Goal: Task Accomplishment & Management: Manage account settings

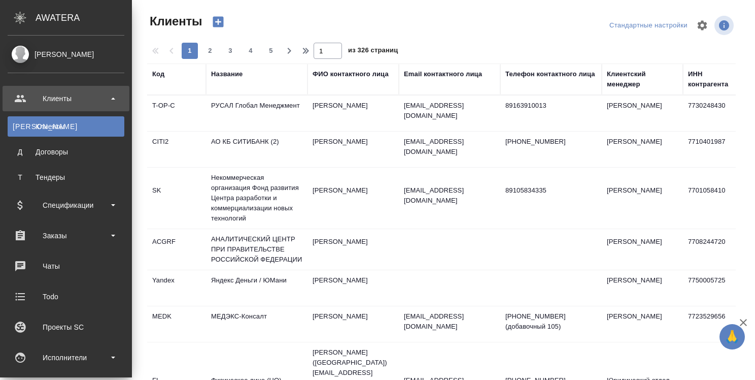
select select "RU"
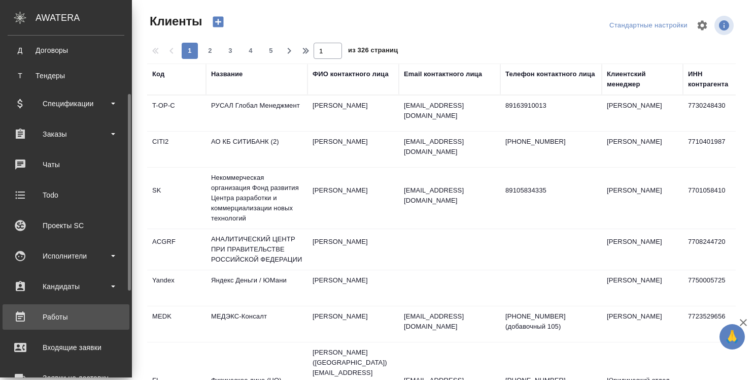
click at [57, 315] on div "Работы" at bounding box center [66, 316] width 117 height 15
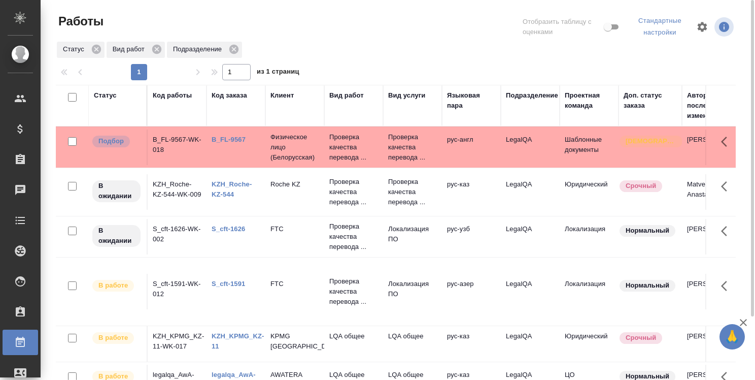
click at [236, 140] on link "B_FL-9567" at bounding box center [229, 140] width 34 height 8
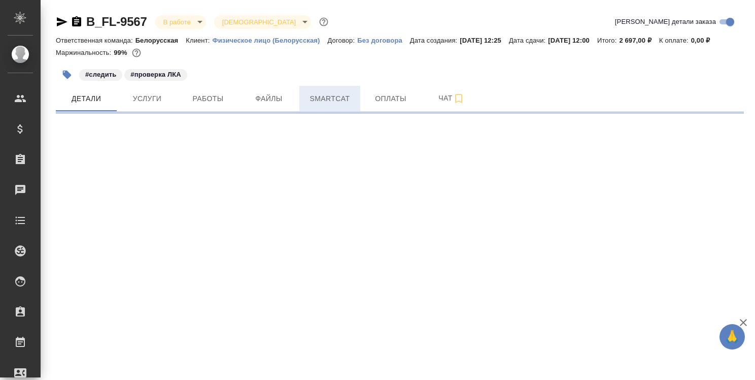
click at [343, 99] on span "Smartcat" at bounding box center [330, 98] width 49 height 13
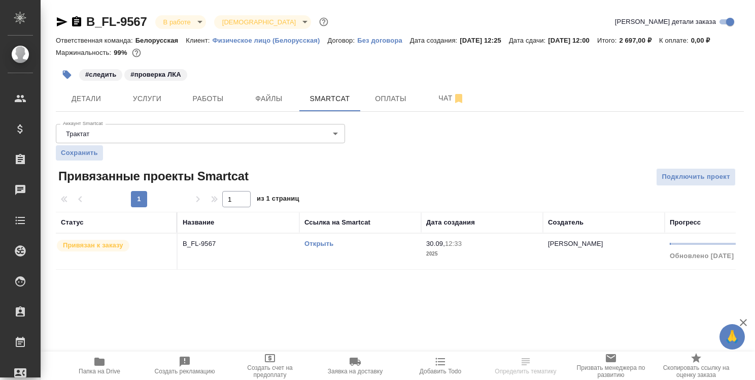
click at [308, 244] on link "Открыть" at bounding box center [319, 244] width 29 height 8
click at [325, 245] on link "Открыть" at bounding box center [319, 244] width 29 height 8
click at [321, 242] on link "Открыть" at bounding box center [319, 244] width 29 height 8
click at [100, 364] on icon "button" at bounding box center [99, 361] width 10 height 8
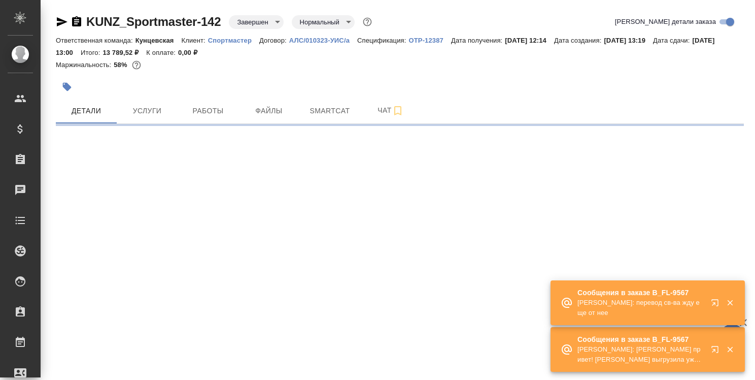
select select "RU"
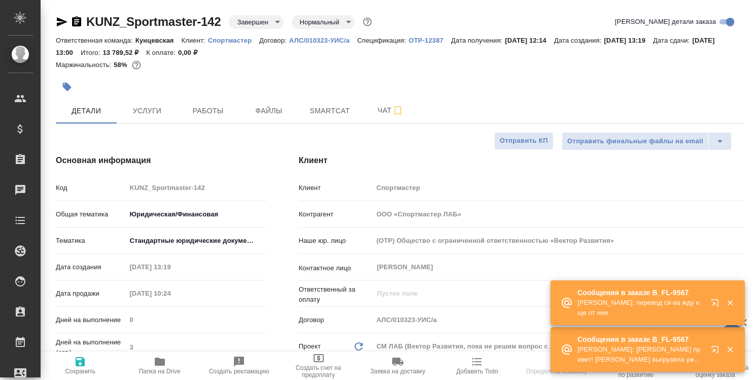
type textarea "x"
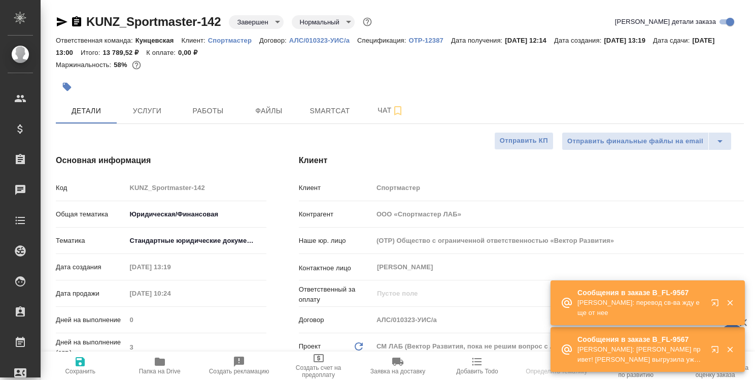
type textarea "x"
click at [715, 300] on icon "button" at bounding box center [717, 304] width 12 height 12
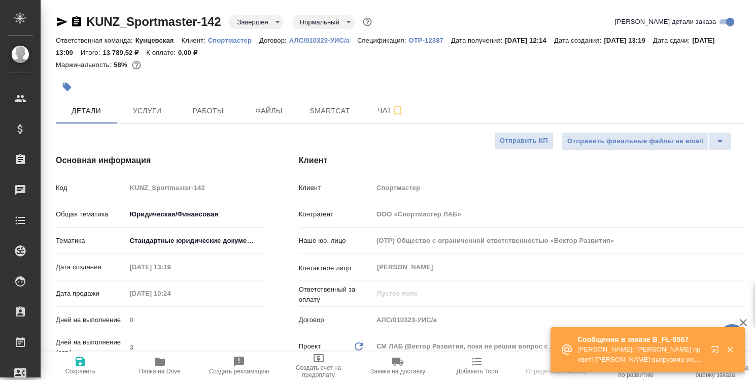
type textarea "x"
select select "RU"
type textarea "x"
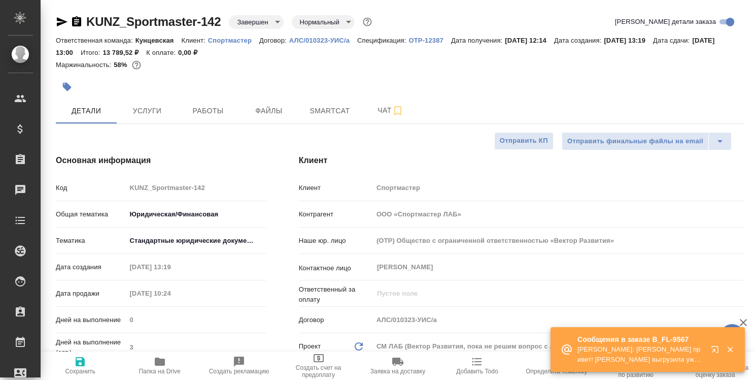
type textarea "x"
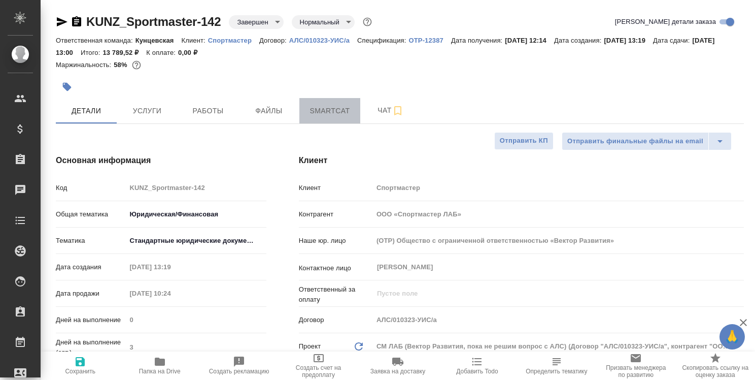
click at [343, 110] on span "Smartcat" at bounding box center [330, 111] width 49 height 13
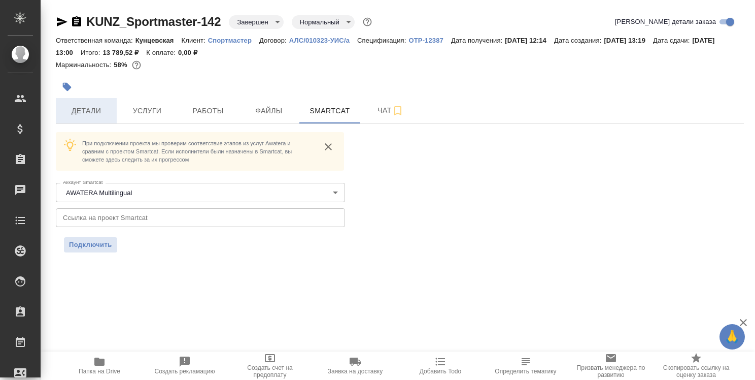
click at [94, 111] on span "Детали" at bounding box center [86, 111] width 49 height 13
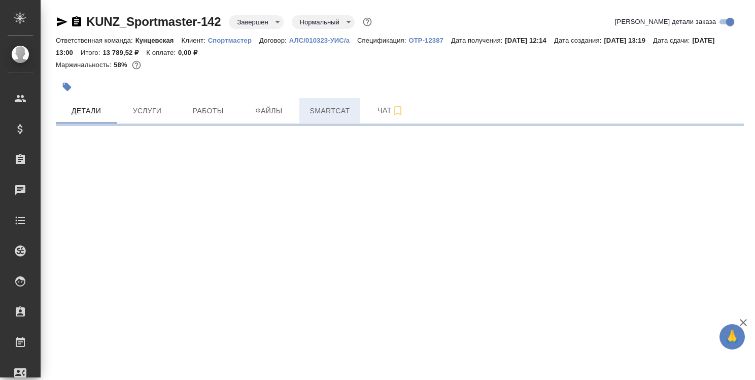
select select "RU"
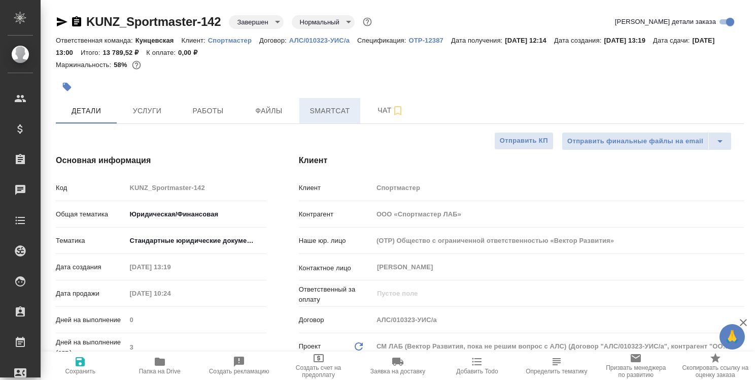
type textarea "x"
click at [329, 109] on span "Smartcat" at bounding box center [330, 111] width 49 height 13
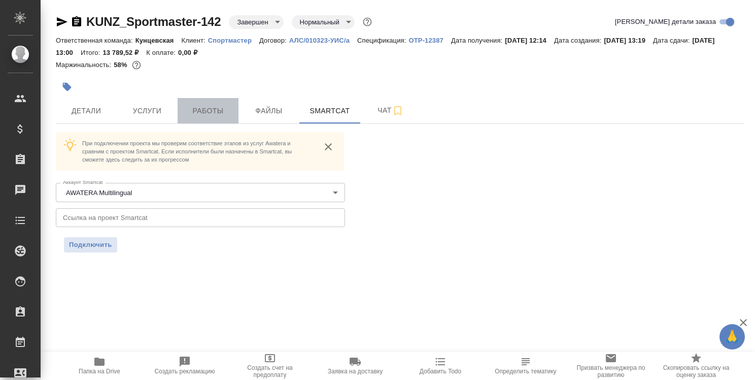
click at [219, 110] on span "Работы" at bounding box center [208, 111] width 49 height 13
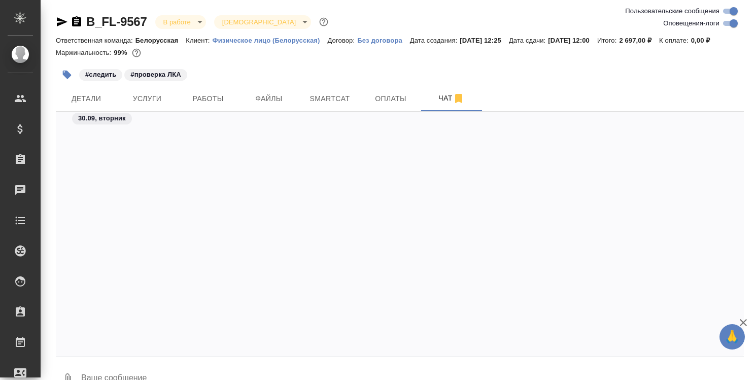
scroll to position [3894, 0]
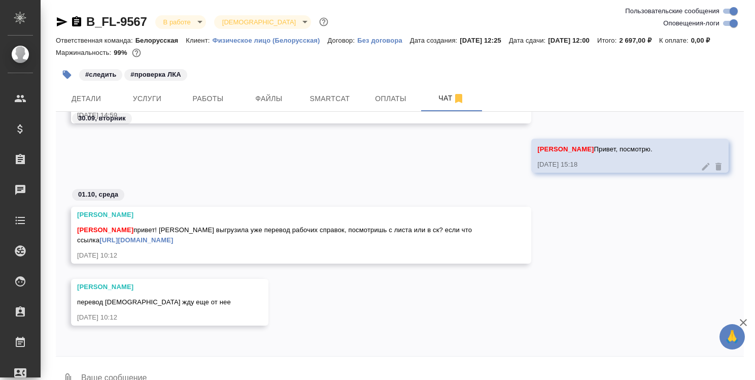
click at [206, 375] on textarea at bounding box center [412, 378] width 664 height 35
click at [173, 241] on link "https://drive.awatera.com/apps/files/?dir=/Shares/FL_B/Orders/B_FL-9567/Transla…" at bounding box center [136, 240] width 74 height 8
click at [158, 369] on textarea at bounding box center [412, 378] width 664 height 35
type textarea """
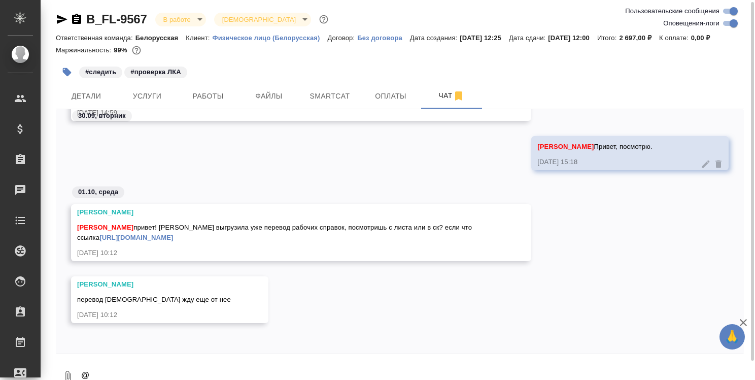
scroll to position [12, 0]
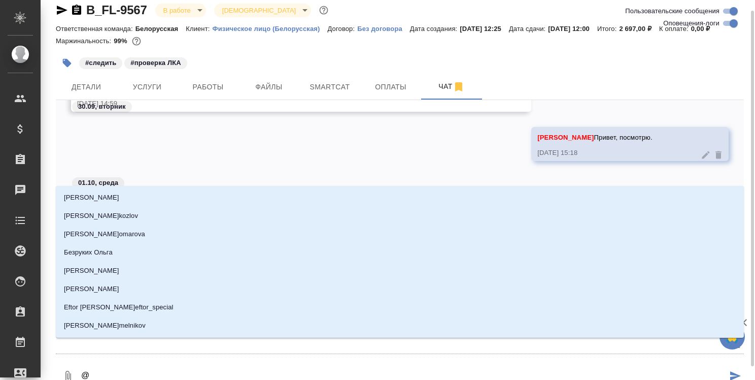
type textarea "@т"
type input "т"
type textarea "@та"
type input "та"
type textarea "@тар"
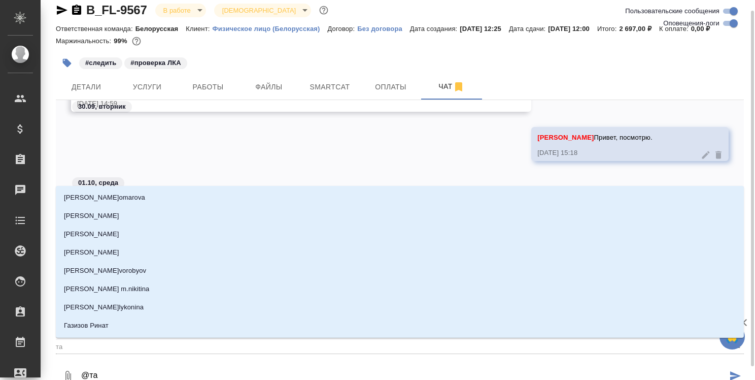
type input "тар"
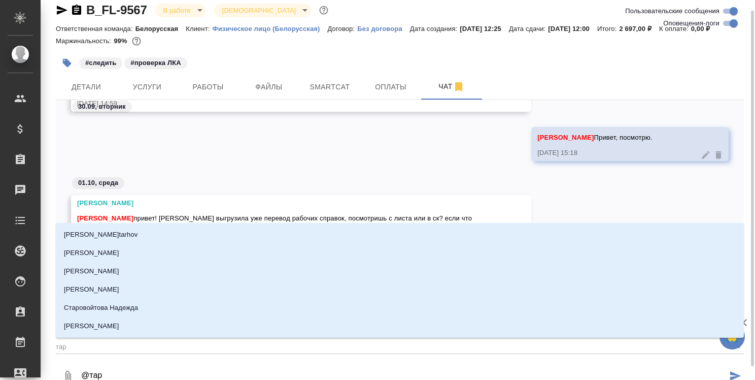
type textarea "@тара"
type input "тара"
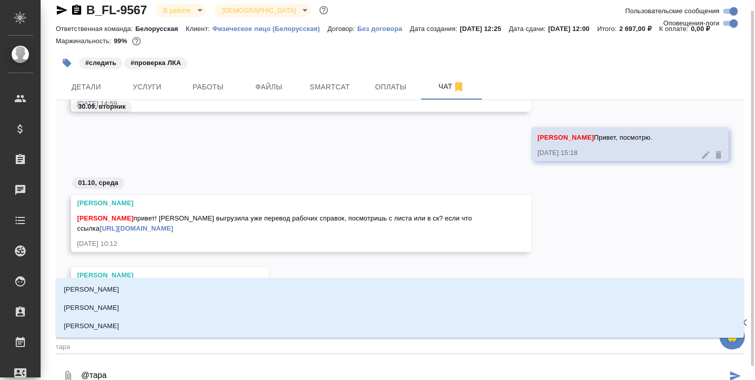
type textarea "@тараб"
type input "тараб"
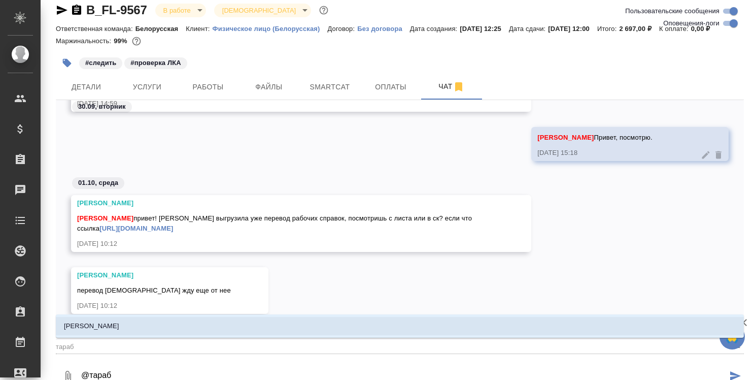
click at [213, 324] on li "Тарабановская Анастасия" at bounding box center [400, 326] width 688 height 18
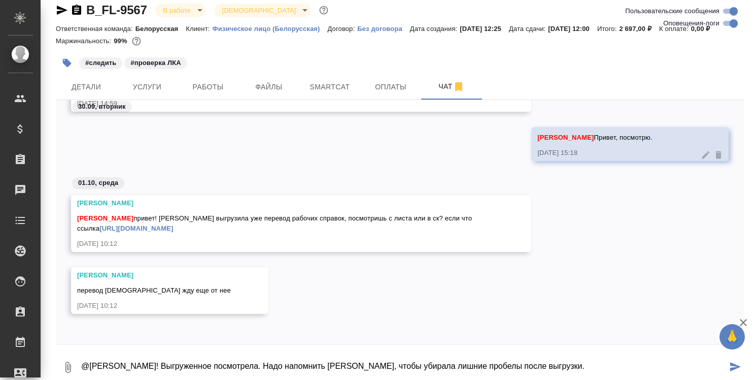
type textarea "@Тарабановская Анастасия Привет! Выгруженное посмотрела. Надо напомнить Ксюше, …"
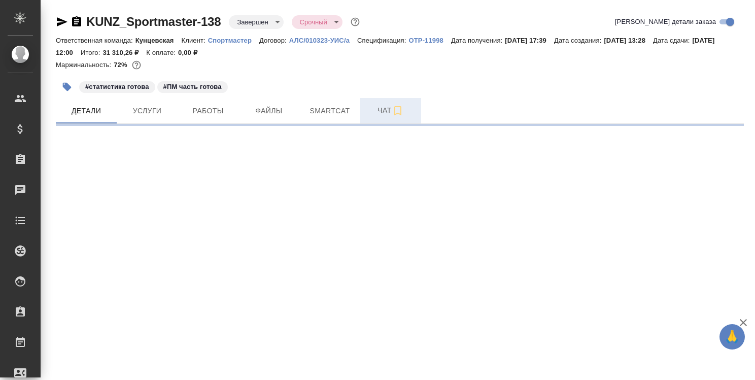
select select "RU"
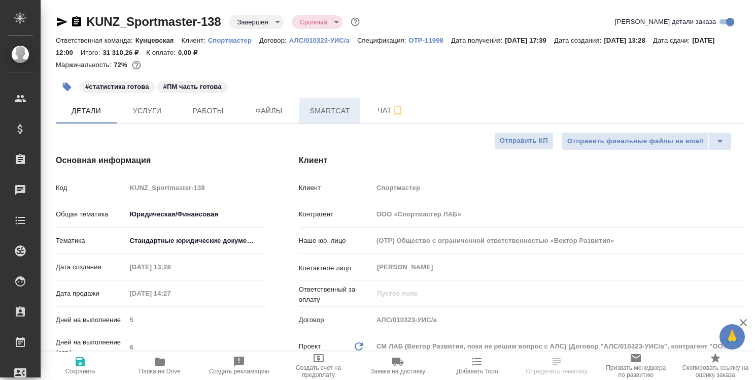
type textarea "x"
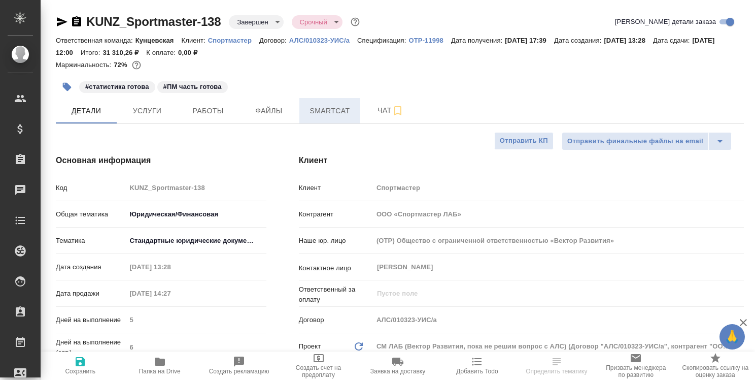
type textarea "x"
click at [337, 110] on span "Smartcat" at bounding box center [330, 111] width 49 height 13
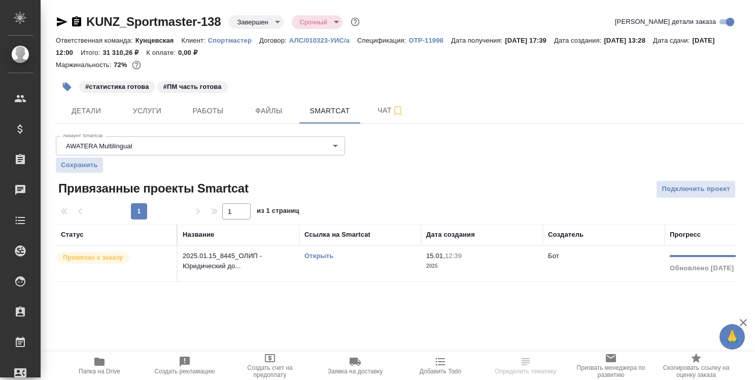
click at [325, 255] on link "Открыть" at bounding box center [319, 256] width 29 height 8
click at [324, 255] on link "Открыть" at bounding box center [319, 256] width 29 height 8
click at [78, 110] on span "Детали" at bounding box center [86, 111] width 49 height 13
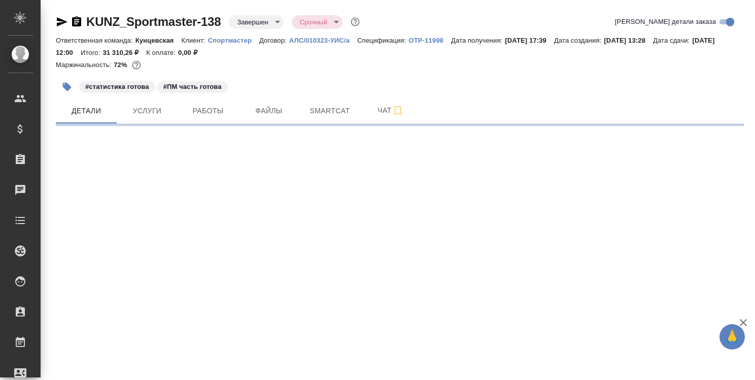
select select "RU"
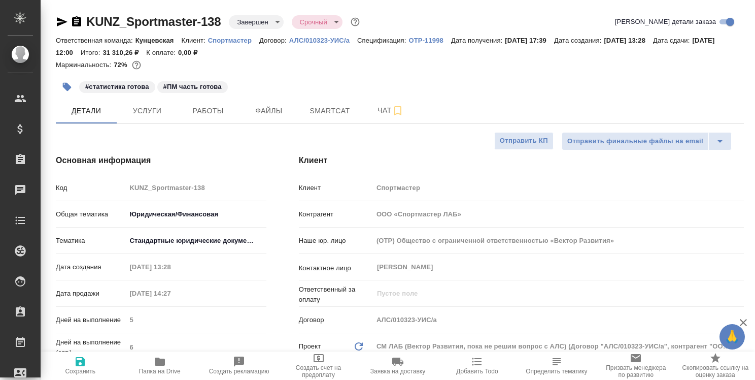
type textarea "x"
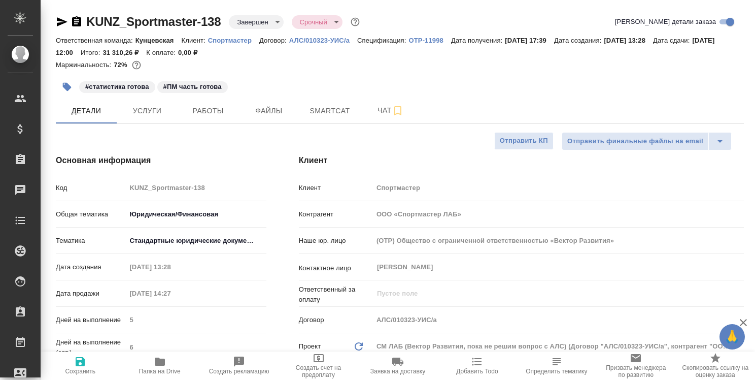
type textarea "x"
click at [330, 112] on span "Smartcat" at bounding box center [330, 111] width 49 height 13
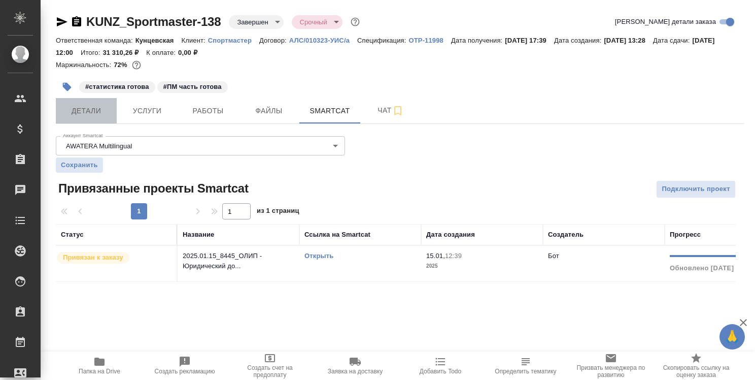
click at [91, 108] on span "Детали" at bounding box center [86, 111] width 49 height 13
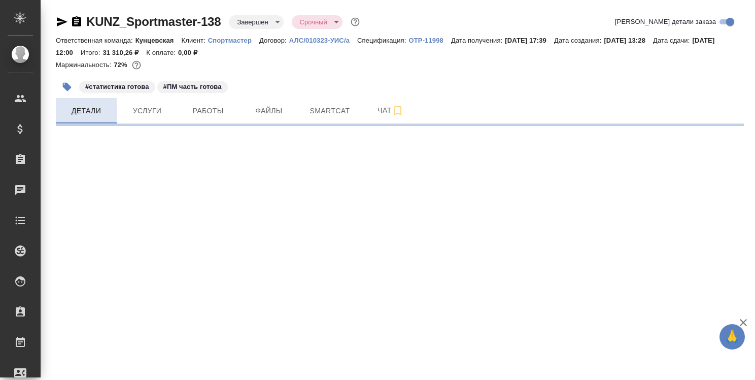
select select "RU"
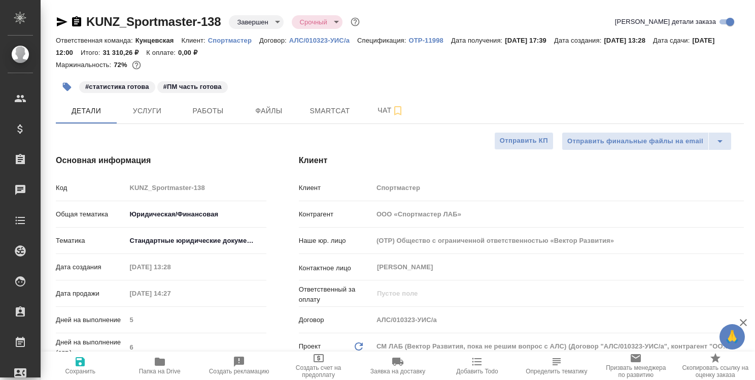
type textarea "x"
click at [211, 195] on div "Код KUNZ_Sportmaster-138" at bounding box center [161, 188] width 211 height 18
type textarea "x"
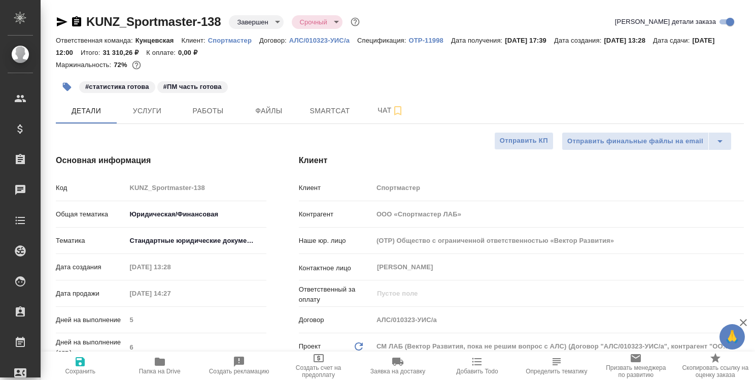
type textarea "x"
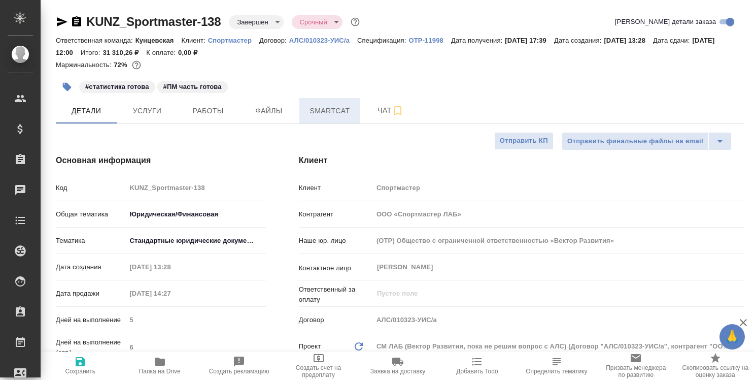
click at [333, 114] on span "Smartcat" at bounding box center [330, 111] width 49 height 13
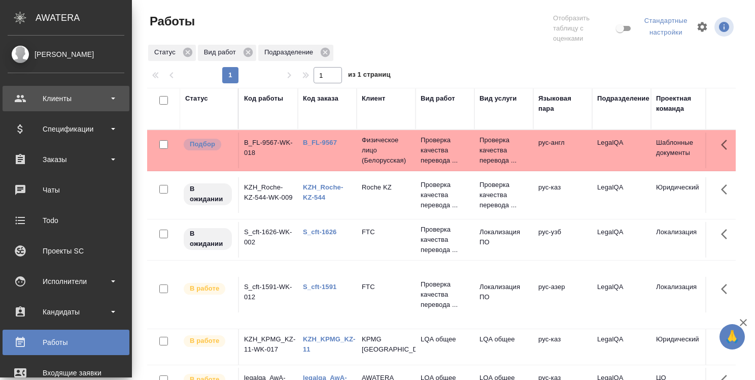
click at [71, 101] on div "Клиенты" at bounding box center [66, 98] width 117 height 15
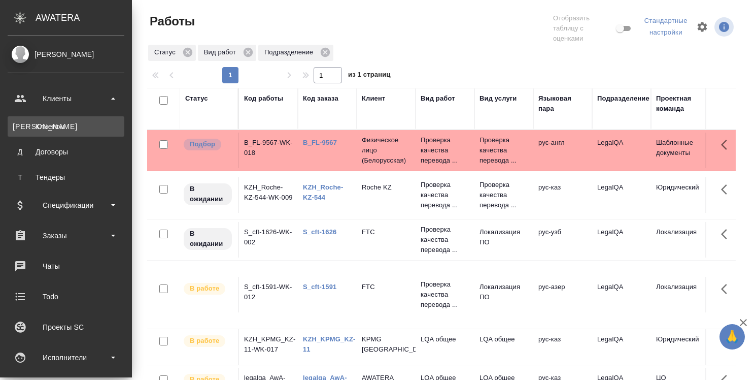
click at [62, 125] on div "Клиенты" at bounding box center [66, 126] width 107 height 10
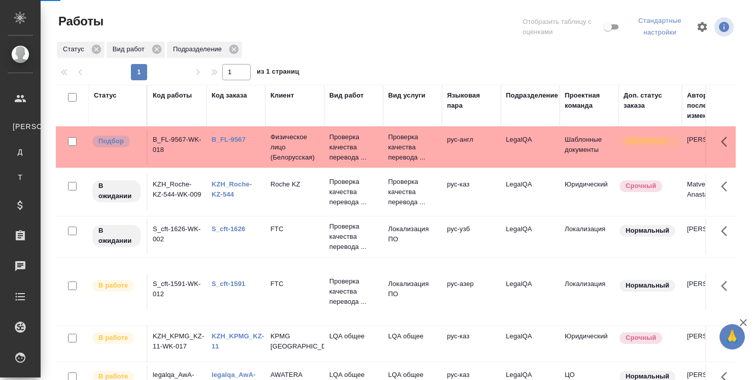
select select "RU"
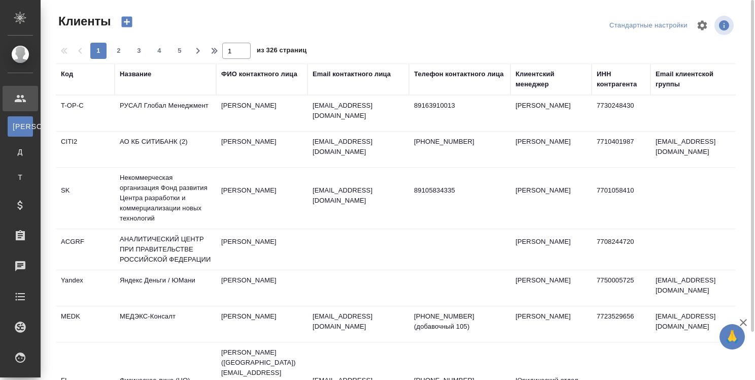
click at [138, 75] on div "Название" at bounding box center [135, 74] width 31 height 10
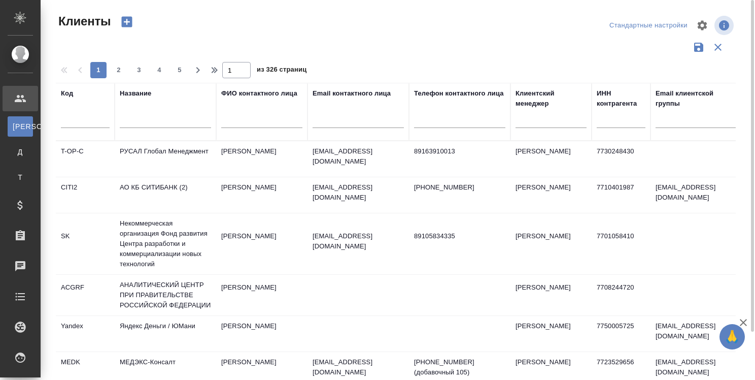
click at [138, 120] on input "text" at bounding box center [165, 121] width 91 height 13
type input "Банк [GEOGRAPHIC_DATA]"
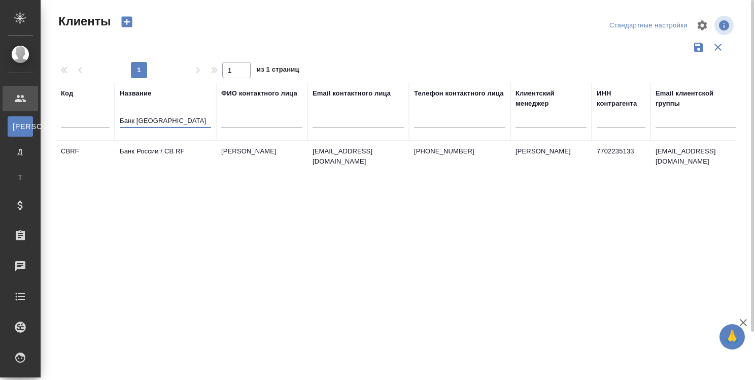
click at [153, 149] on td "Банк России / CB RF" at bounding box center [166, 159] width 102 height 36
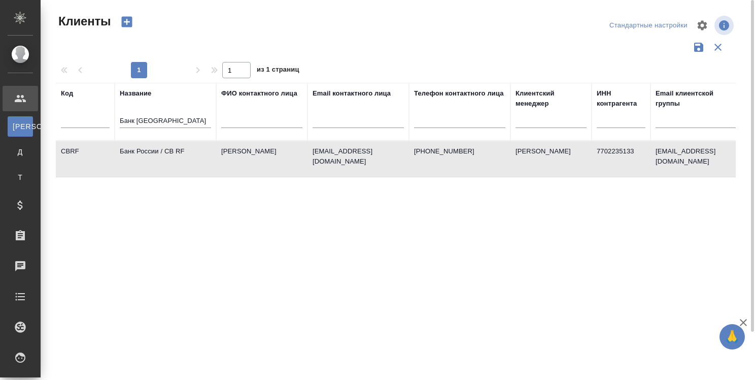
click at [153, 149] on td "Банк России / CB RF" at bounding box center [166, 159] width 102 height 36
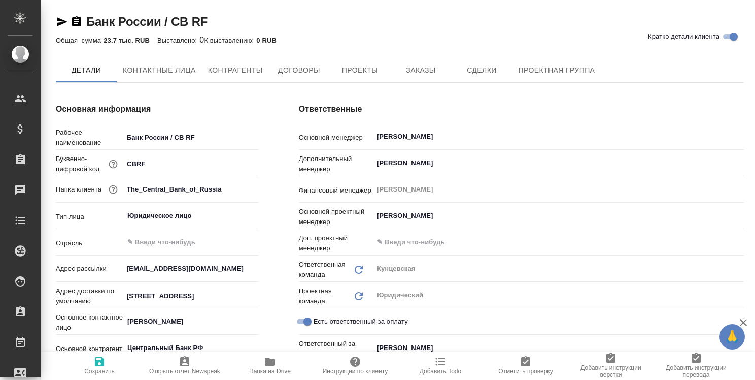
type textarea "x"
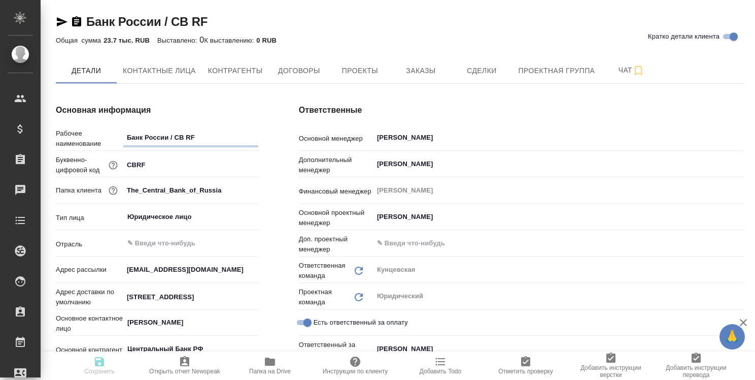
type textarea "x"
click at [552, 71] on span "Проектная группа" at bounding box center [556, 70] width 77 height 13
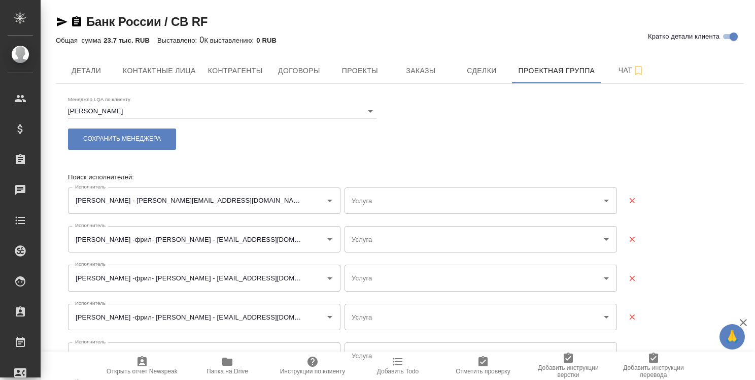
type input "Перевод - Английский - Русский"
type input "Перевод - Русский - Английский"
type input "Постредактура машинного перевода - Русский - Английский"
type input "Редактура - Русский - Английский"
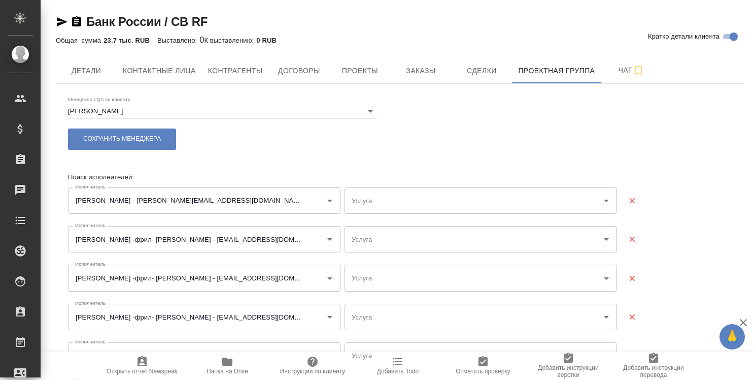
type input "Перевод - Русский - Английский"
type input "Постредактура машинного перевода - Русский - Английский"
type input "Перевод - Русский - Английский"
type input "Постредактура машинного перевода - Русский - Английский (Соединенное Королевств…"
type input "Перевод - Английский - Русский"
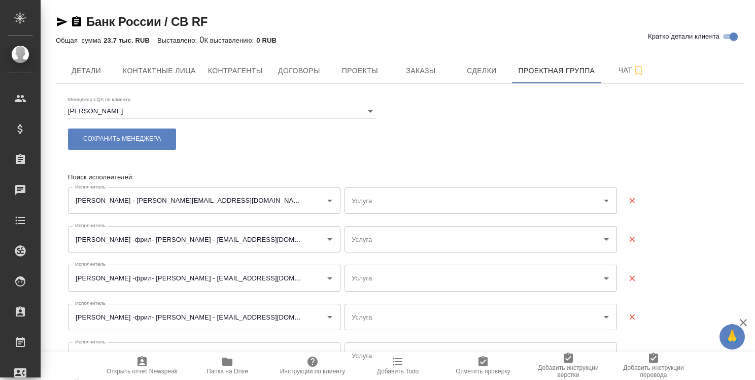
type input "Перевод - Английский - Русский"
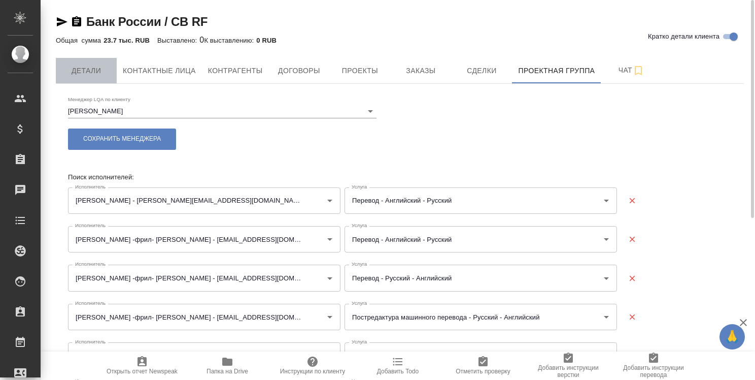
click at [92, 74] on span "Детали" at bounding box center [86, 70] width 49 height 13
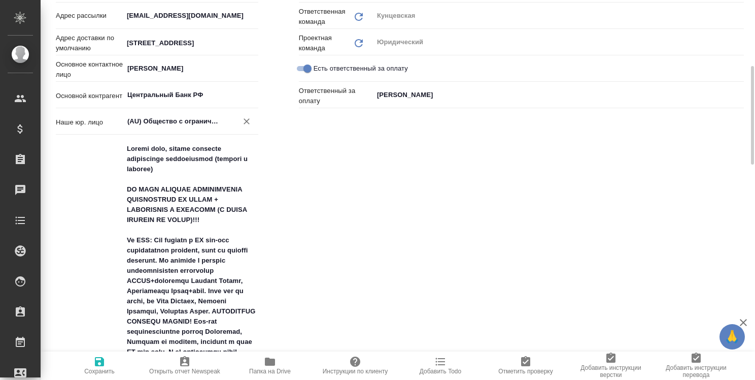
type textarea "x"
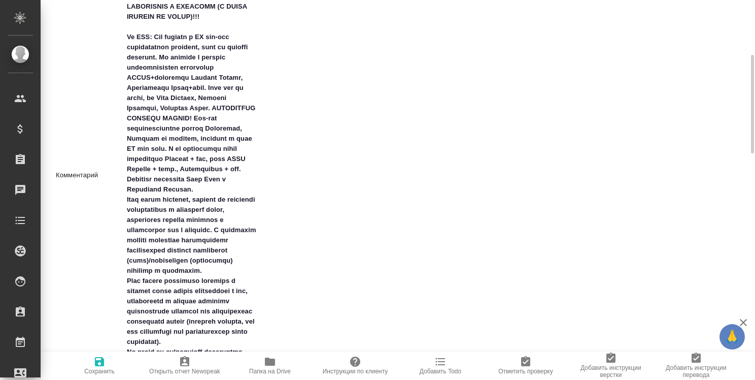
scroll to position [406, 0]
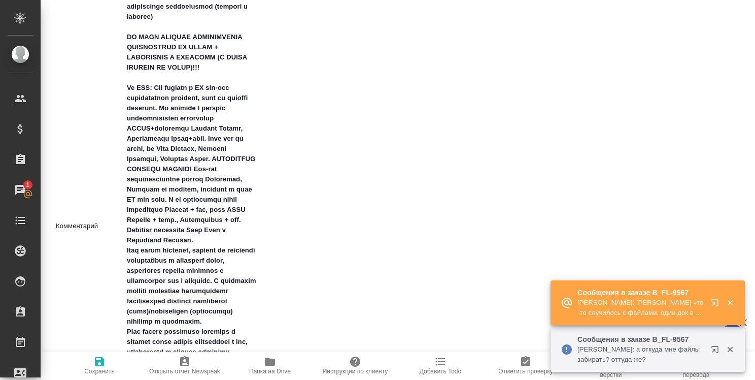
click at [715, 351] on icon "button" at bounding box center [715, 349] width 7 height 7
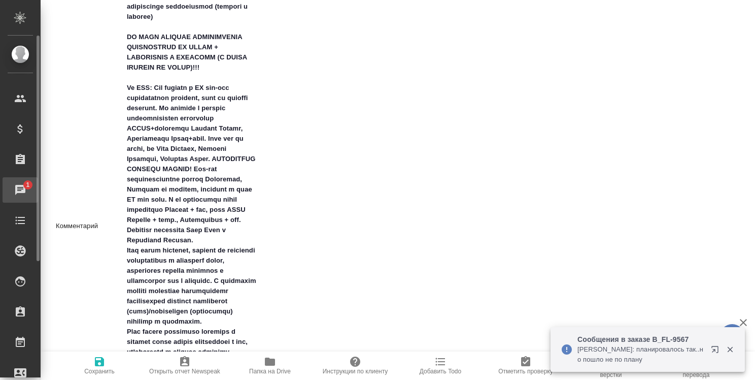
type textarea "x"
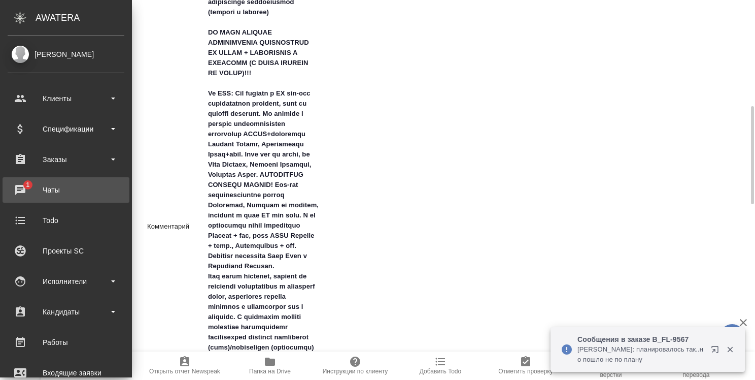
type textarea "x"
click at [20, 184] on div "Чаты" at bounding box center [66, 189] width 117 height 15
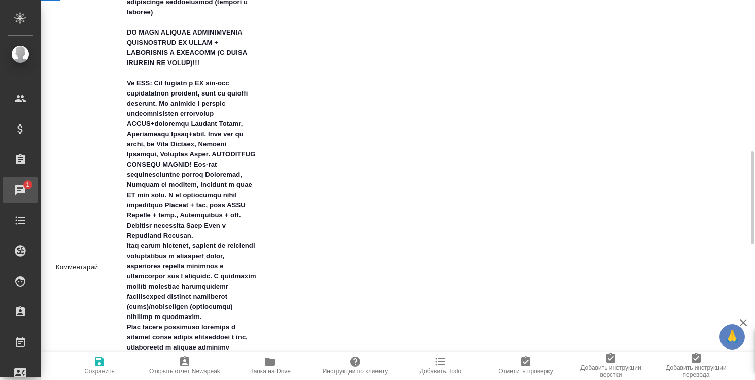
scroll to position [451, 0]
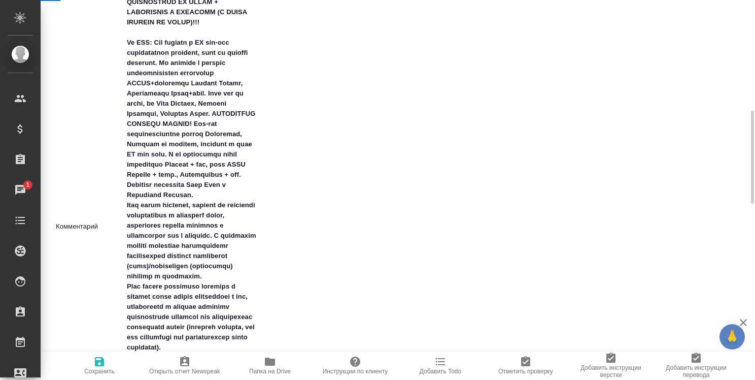
type textarea "x"
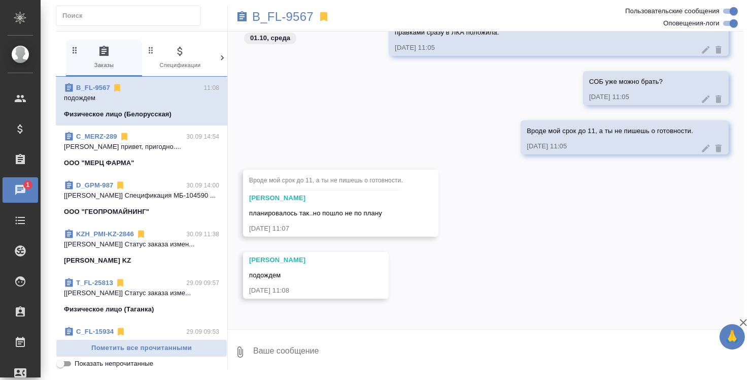
scroll to position [4241, 0]
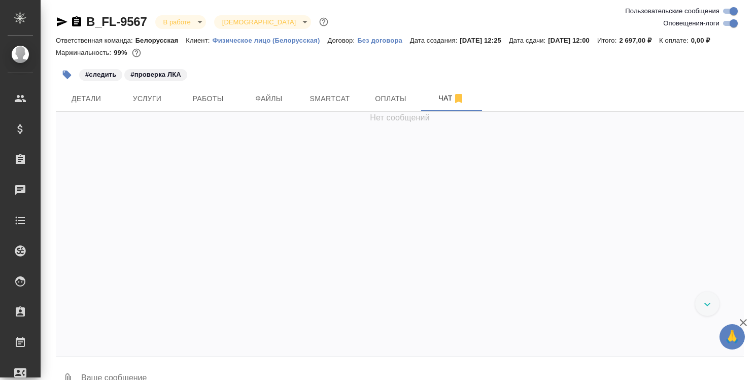
scroll to position [4064, 0]
click at [264, 365] on textarea at bounding box center [412, 378] width 664 height 35
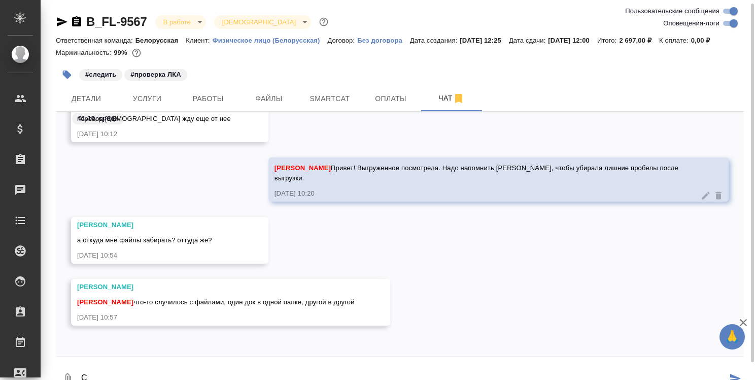
scroll to position [2, 0]
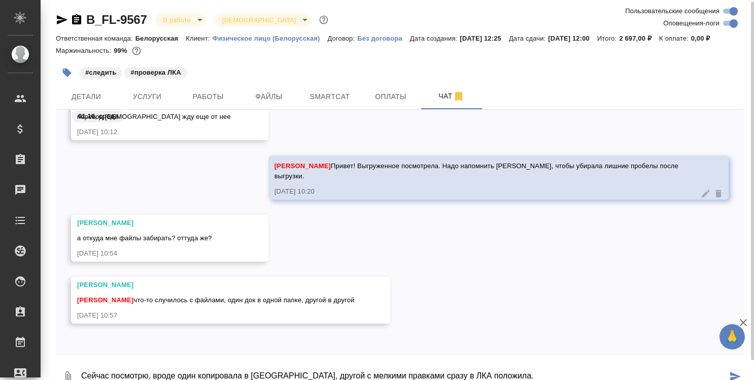
type textarea "Сейчас посмотрю, вроде один копировала в [GEOGRAPHIC_DATA], другой с мелкими пр…"
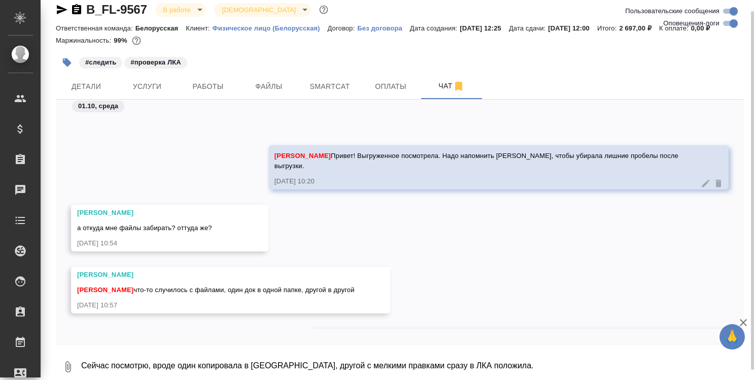
scroll to position [4113, 0]
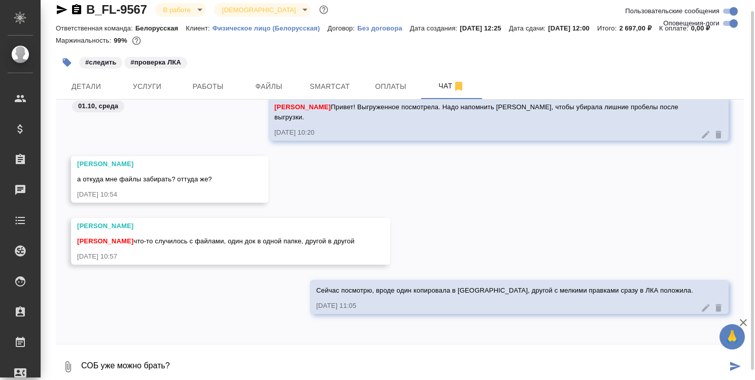
type textarea "СОБ уже можно брать?"
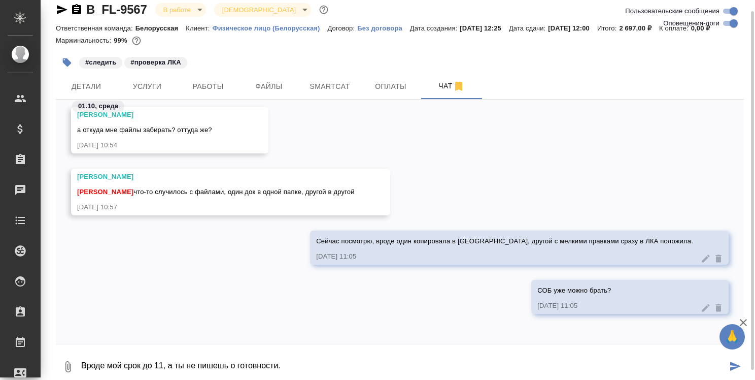
type textarea "Вроде мой срок до 11, а ты не пишешь о готовности."
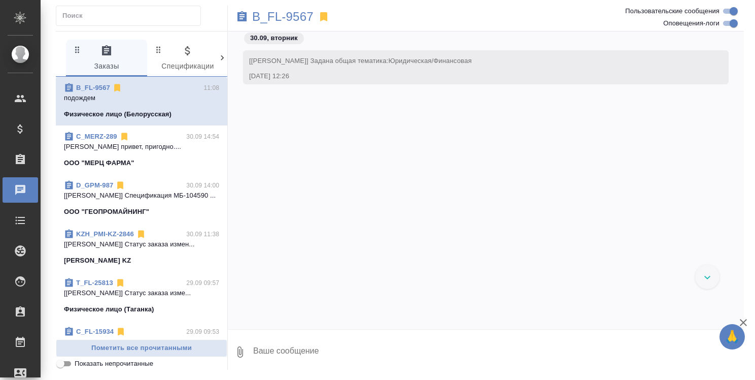
scroll to position [4304, 0]
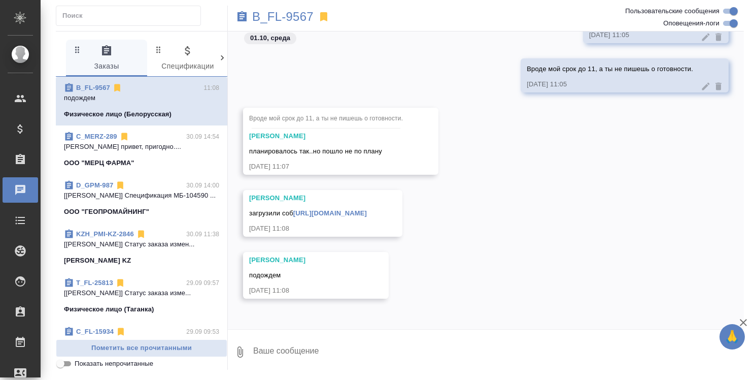
click at [367, 209] on link "[URL][DOMAIN_NAME]" at bounding box center [330, 213] width 74 height 8
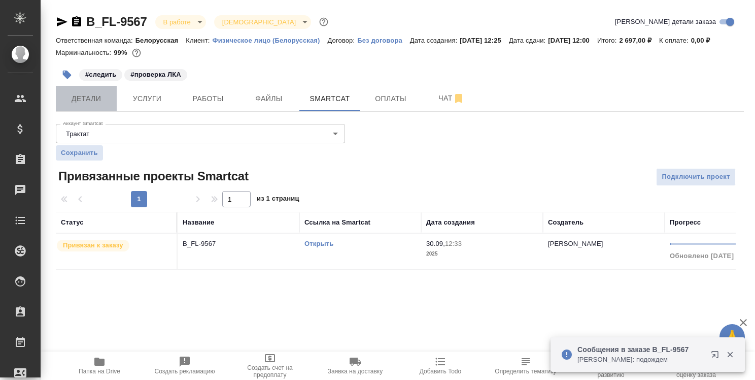
click at [77, 100] on span "Детали" at bounding box center [86, 98] width 49 height 13
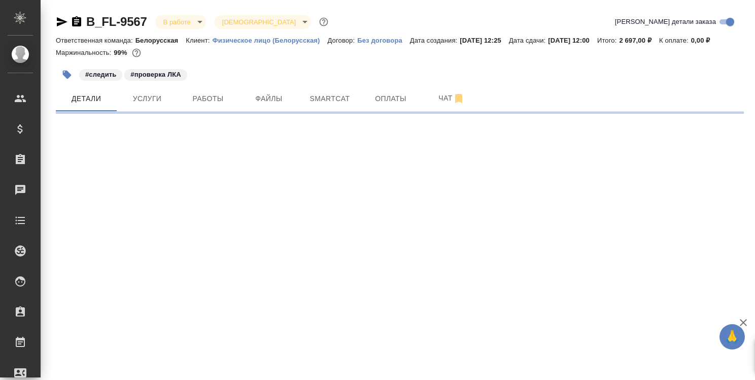
select select "RU"
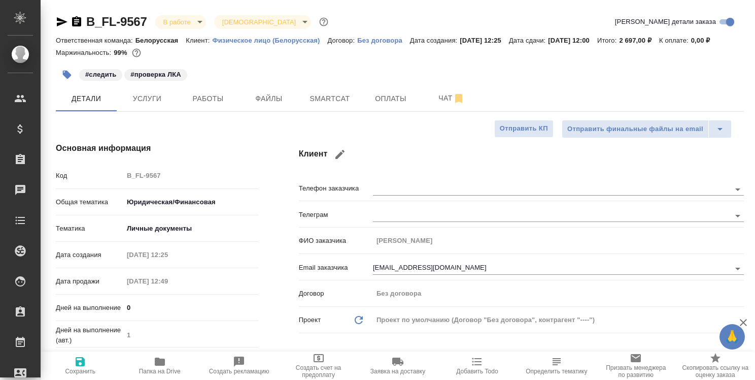
type textarea "x"
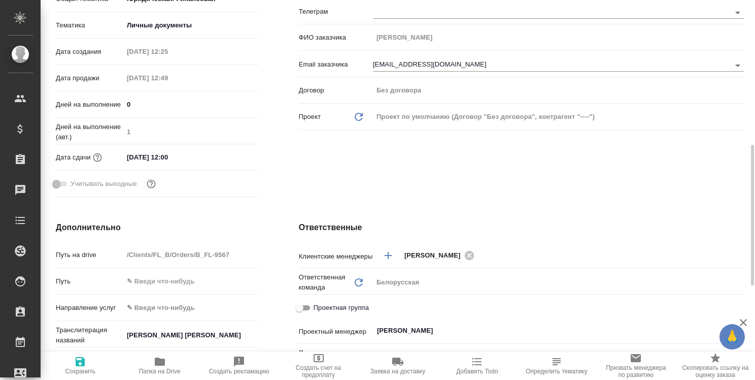
scroll to position [406, 0]
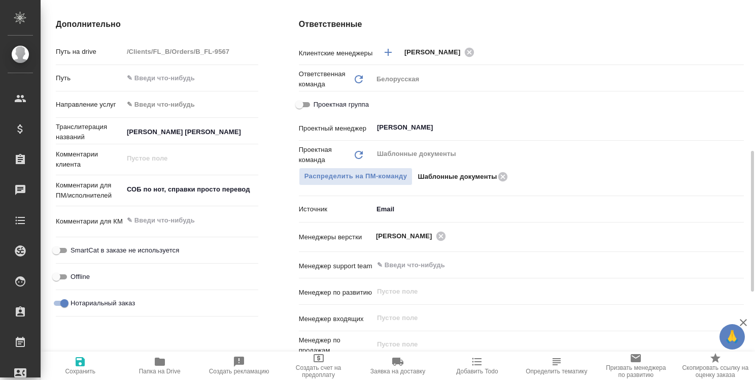
type textarea "x"
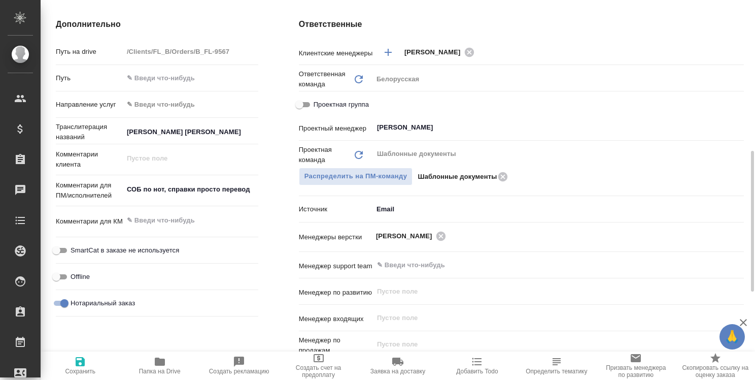
type textarea "x"
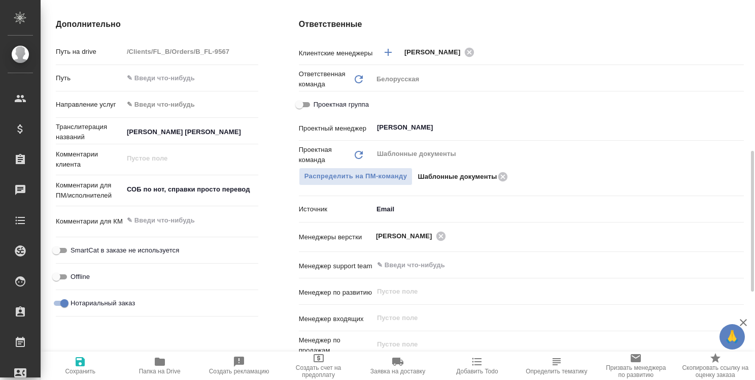
type textarea "x"
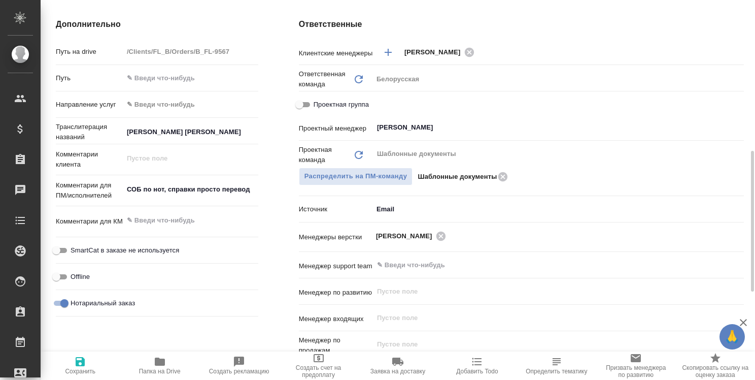
type textarea "x"
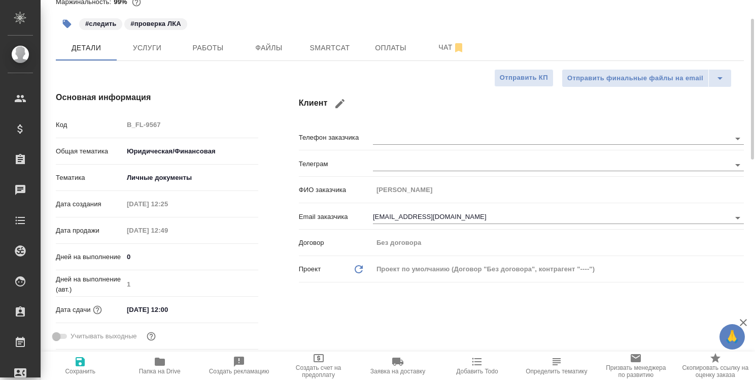
scroll to position [0, 0]
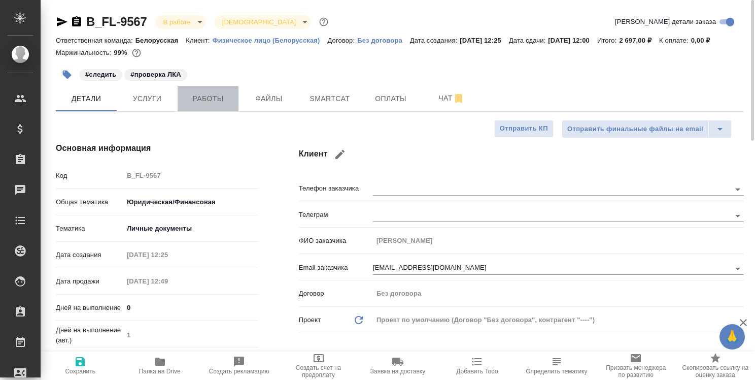
click at [217, 95] on span "Работы" at bounding box center [208, 98] width 49 height 13
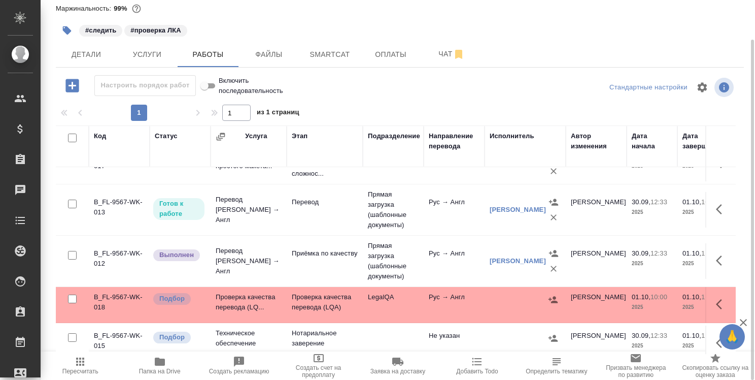
scroll to position [41, 0]
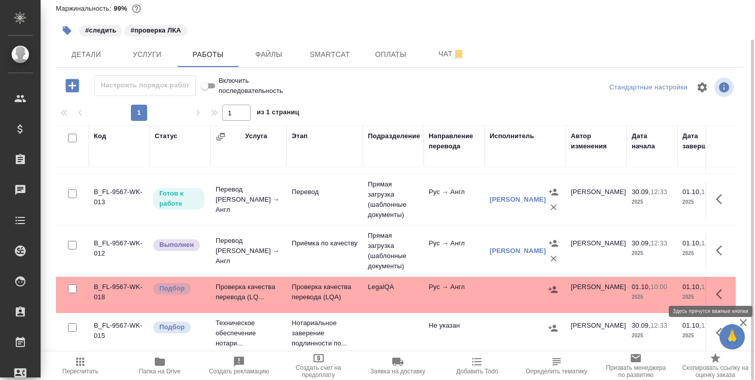
click at [716, 288] on icon "button" at bounding box center [722, 294] width 12 height 12
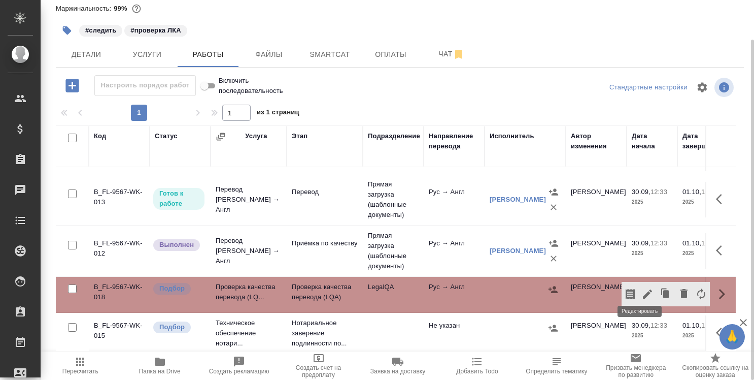
click at [642, 288] on icon "button" at bounding box center [648, 294] width 12 height 12
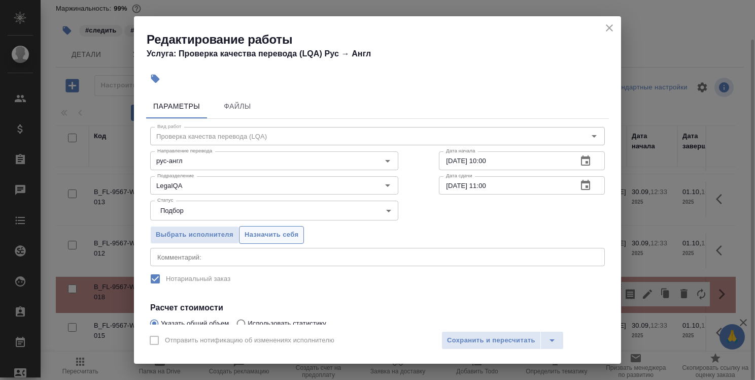
click at [286, 233] on span "Назначить себя" at bounding box center [272, 235] width 54 height 12
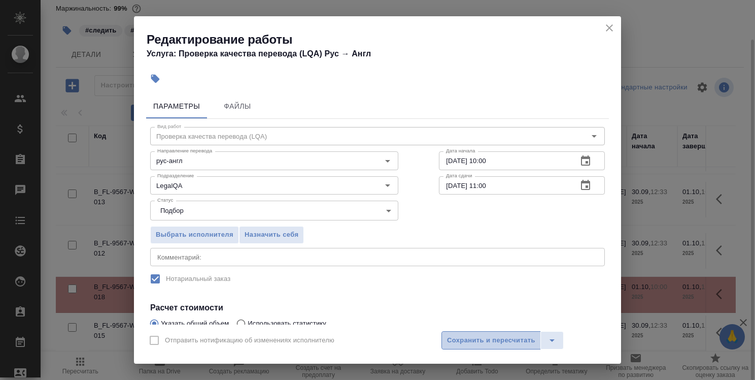
click at [516, 339] on span "Сохранить и пересчитать" at bounding box center [491, 340] width 88 height 12
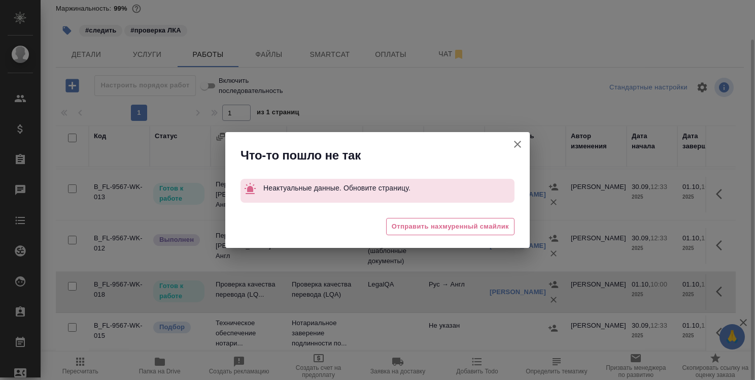
click at [518, 142] on icon "button" at bounding box center [518, 144] width 12 height 12
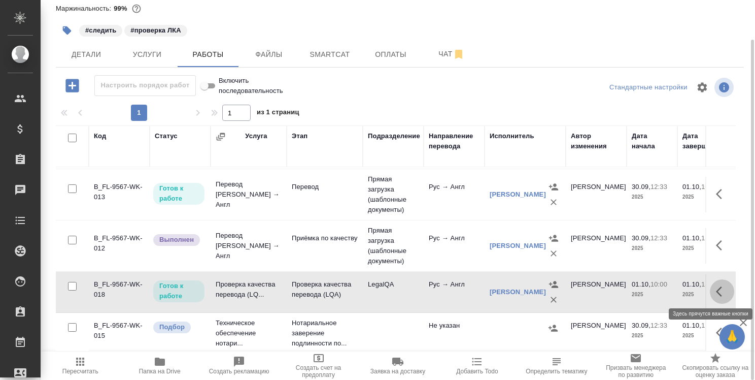
click at [716, 290] on icon "button" at bounding box center [722, 291] width 12 height 12
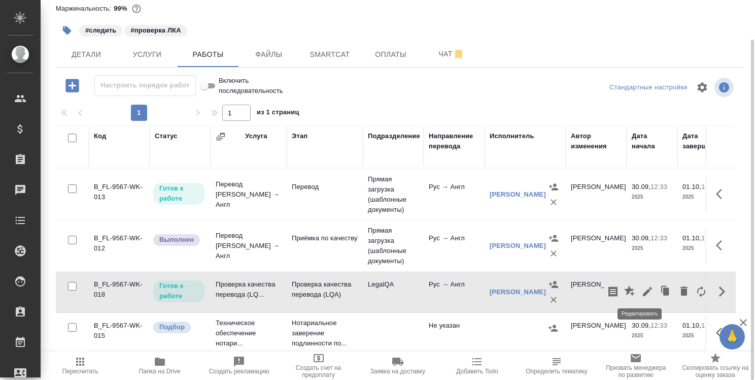
click at [643, 290] on icon "button" at bounding box center [647, 291] width 9 height 9
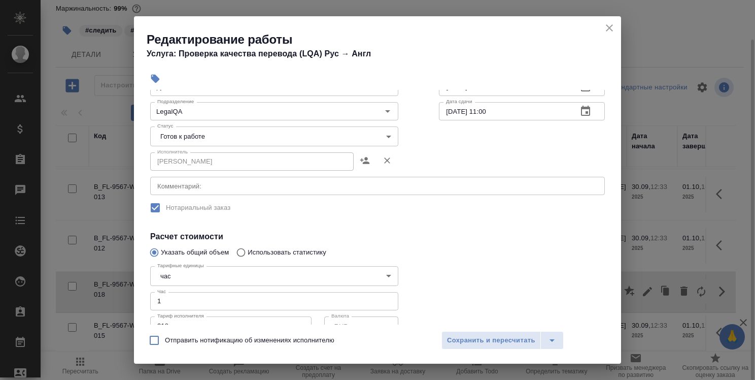
scroll to position [51, 0]
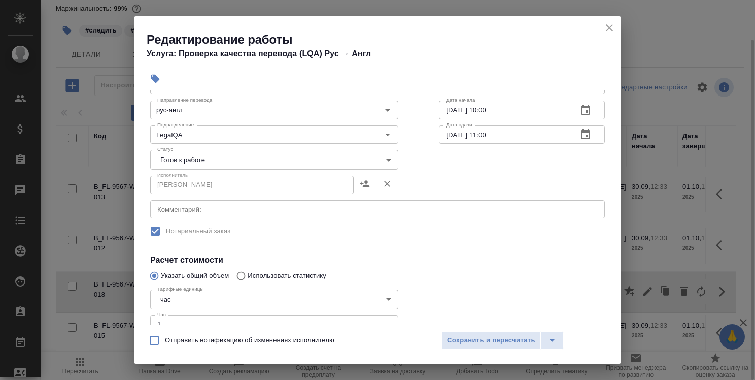
click at [221, 159] on body "🙏 .cls-1 fill:#fff; AWATERA Strelnikova Olga Клиенты Спецификации Заказы 0 Чаты…" at bounding box center [377, 190] width 755 height 380
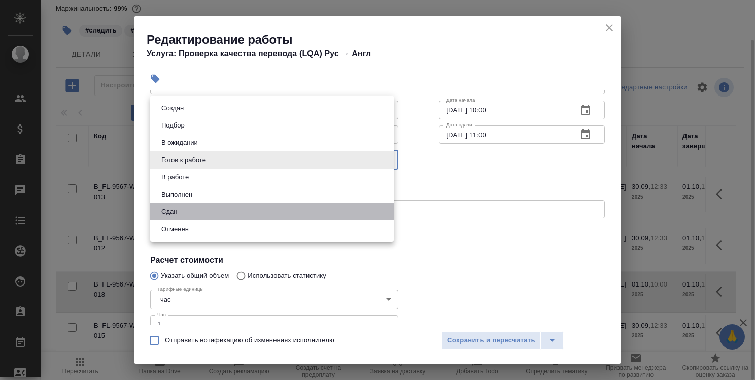
click at [223, 215] on li "Сдан" at bounding box center [272, 211] width 244 height 17
type input "closed"
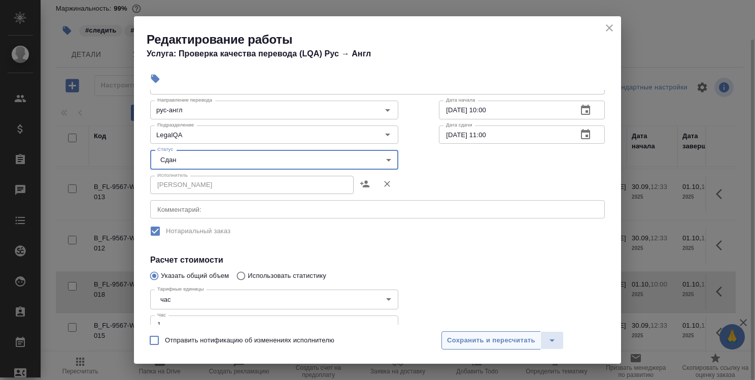
click at [502, 340] on span "Сохранить и пересчитать" at bounding box center [491, 340] width 88 height 12
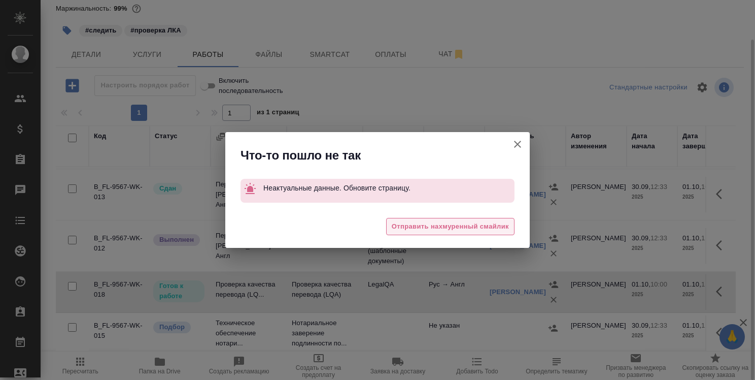
click at [477, 229] on span "Отправить нахмуренный смайлик" at bounding box center [450, 227] width 117 height 12
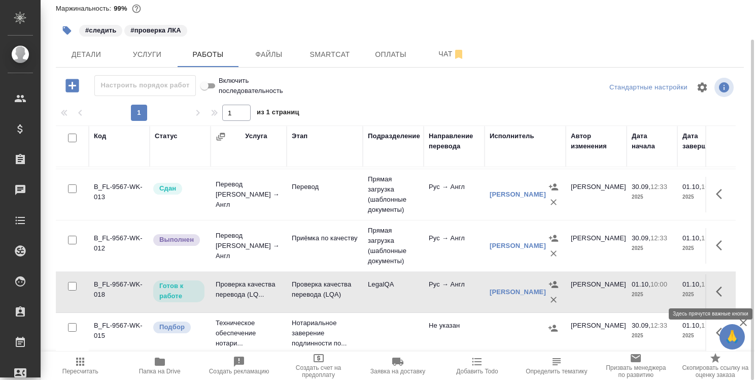
click at [710, 282] on button "button" at bounding box center [722, 291] width 24 height 24
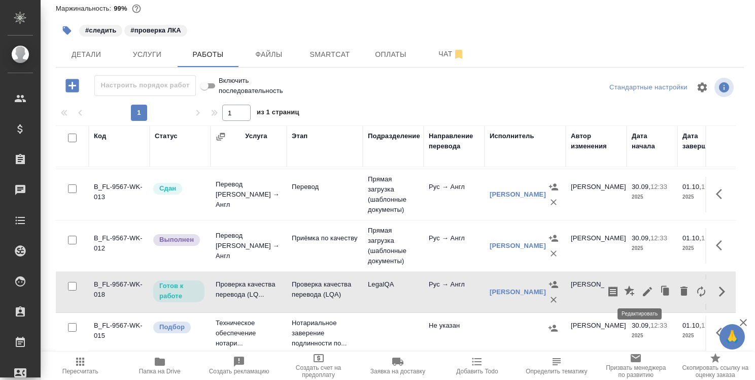
click at [642, 286] on icon "button" at bounding box center [648, 291] width 12 height 12
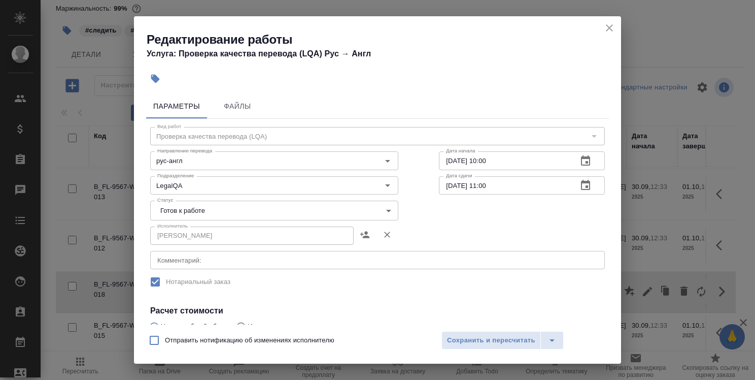
click at [261, 205] on body "🙏 .cls-1 fill:#fff; AWATERA Strelnikova Olga Клиенты Спецификации Заказы 0 Чаты…" at bounding box center [377, 190] width 755 height 380
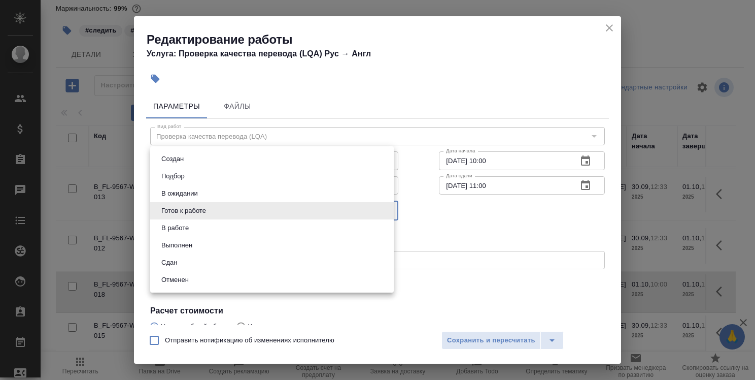
click at [248, 260] on li "Сдан" at bounding box center [272, 262] width 244 height 17
type input "closed"
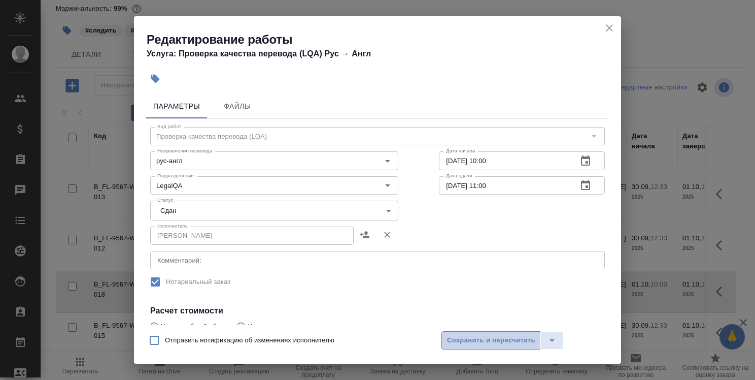
click at [487, 339] on span "Сохранить и пересчитать" at bounding box center [491, 340] width 88 height 12
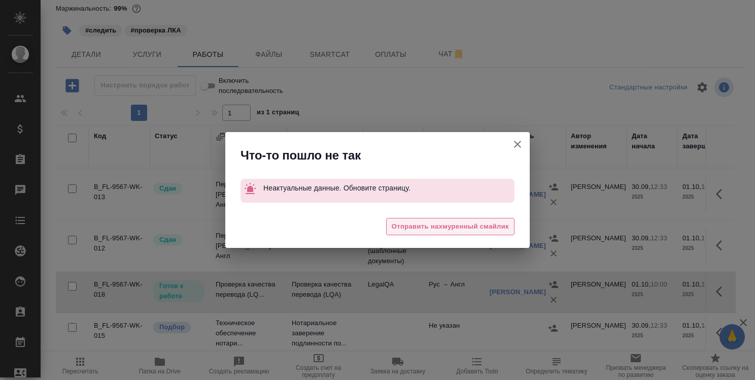
click at [463, 226] on span "Отправить нахмуренный смайлик" at bounding box center [450, 227] width 117 height 12
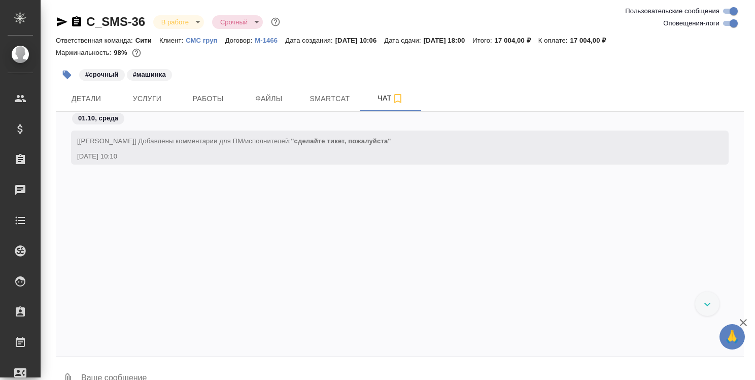
scroll to position [1610, 0]
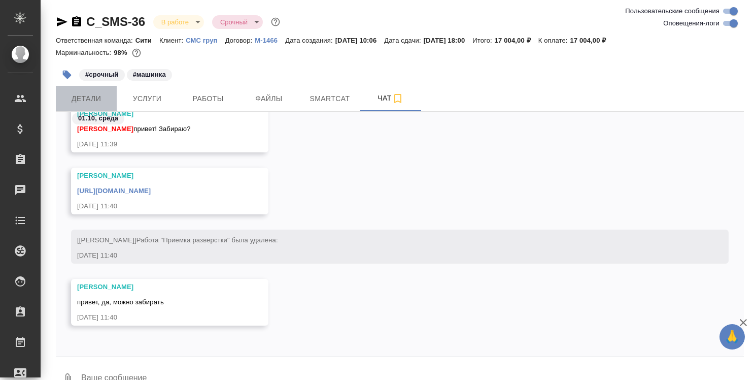
click at [94, 97] on span "Детали" at bounding box center [86, 98] width 49 height 13
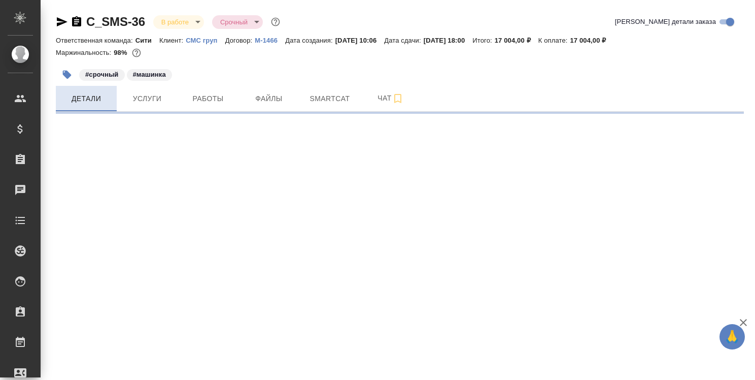
select select "RU"
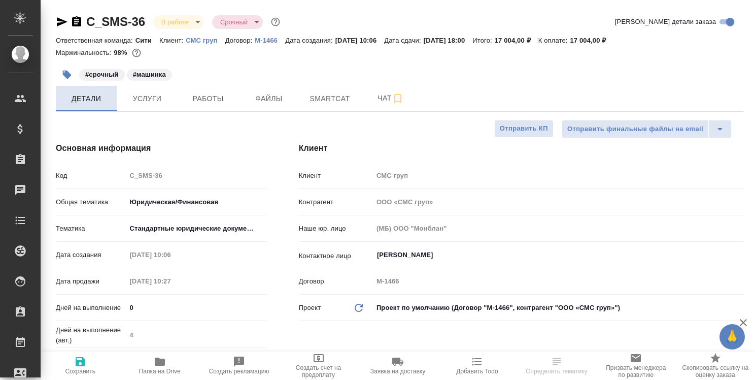
type textarea "x"
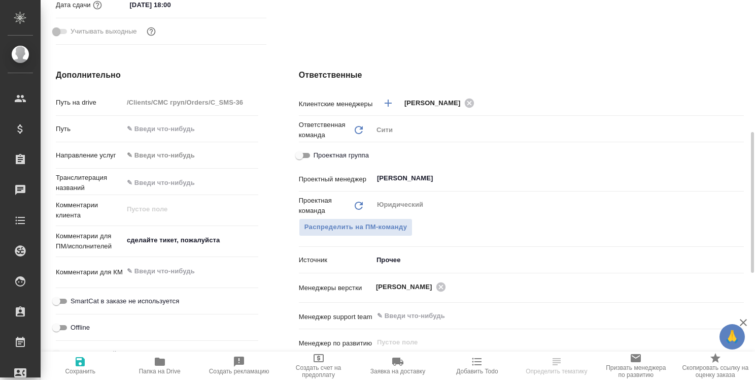
scroll to position [51, 0]
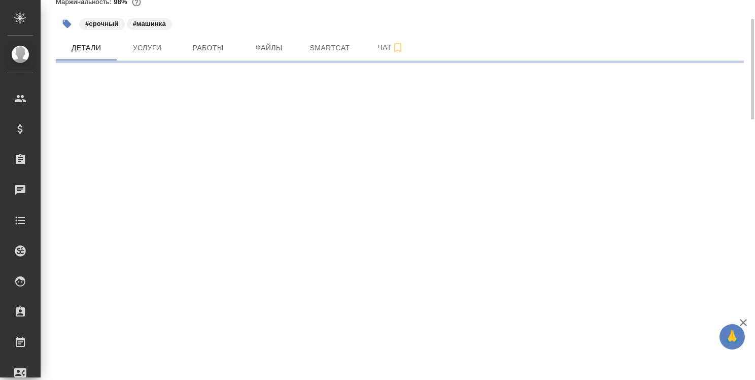
select select "RU"
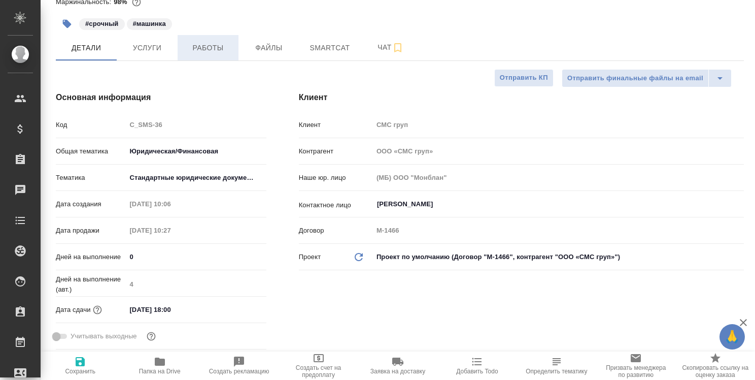
type textarea "x"
click at [216, 53] on span "Работы" at bounding box center [208, 48] width 49 height 13
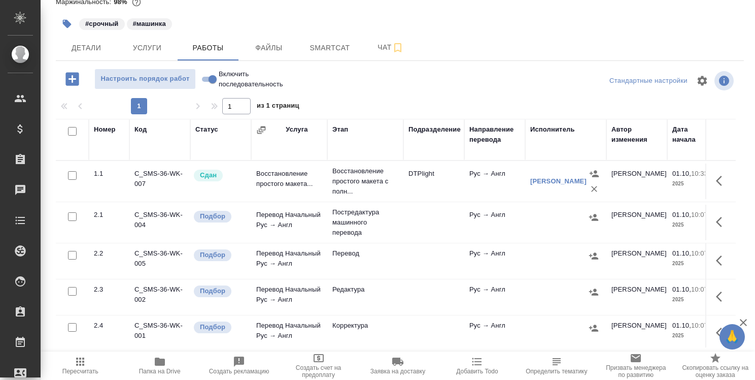
click at [514, 26] on div "#срочный #машинка" at bounding box center [285, 24] width 459 height 22
click at [166, 359] on span "Папка на Drive" at bounding box center [159, 364] width 67 height 19
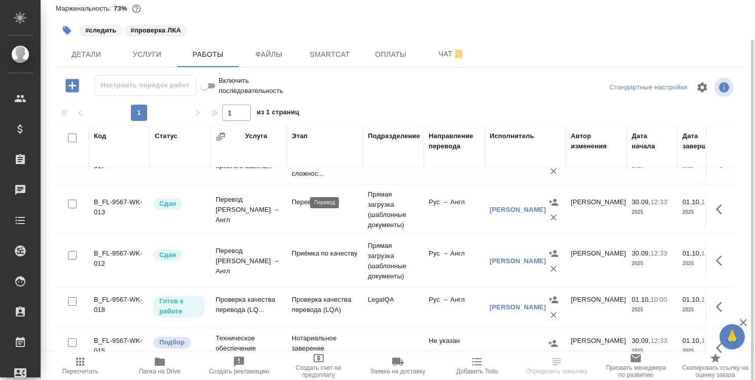
scroll to position [46, 0]
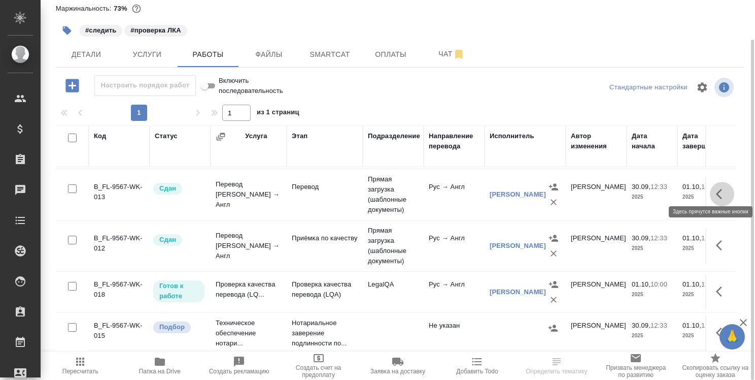
click at [716, 188] on icon "button" at bounding box center [722, 194] width 12 height 12
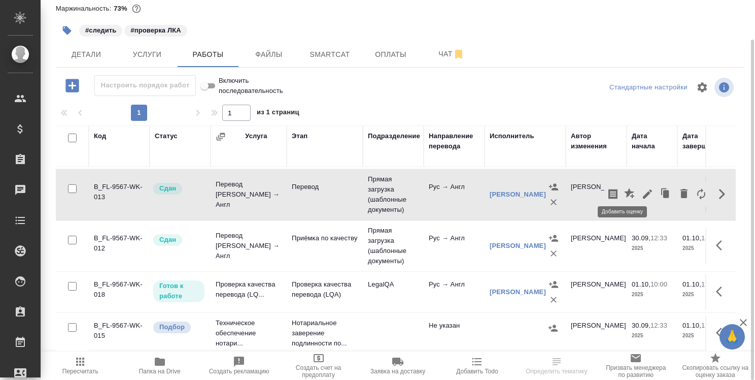
click at [624, 188] on icon "button" at bounding box center [629, 193] width 10 height 10
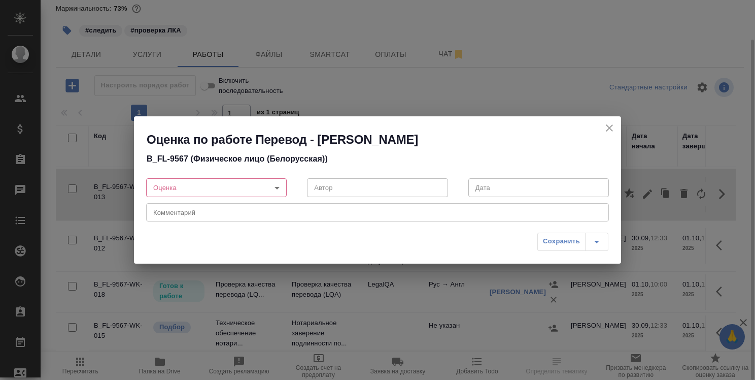
click at [278, 188] on body "🙏 .cls-1 fill:#fff; AWATERA [PERSON_NAME] Спецификации Заказы 0 Чаты Todo Проек…" at bounding box center [377, 190] width 755 height 380
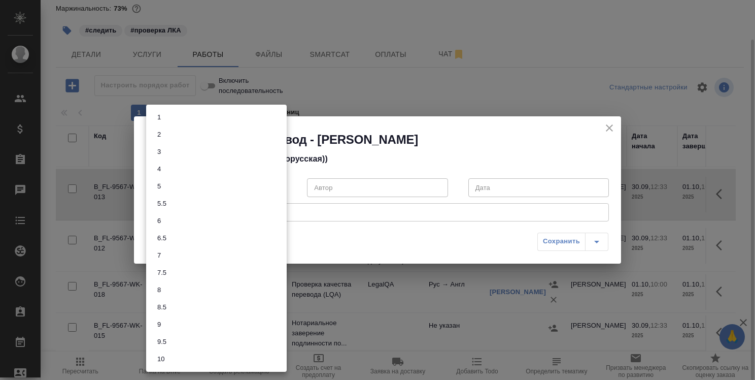
click at [277, 188] on li "5" at bounding box center [216, 186] width 141 height 17
type input "5"
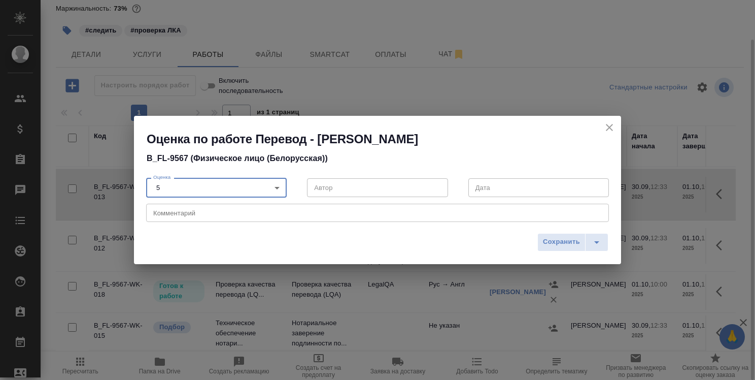
click at [285, 215] on textarea at bounding box center [377, 213] width 449 height 8
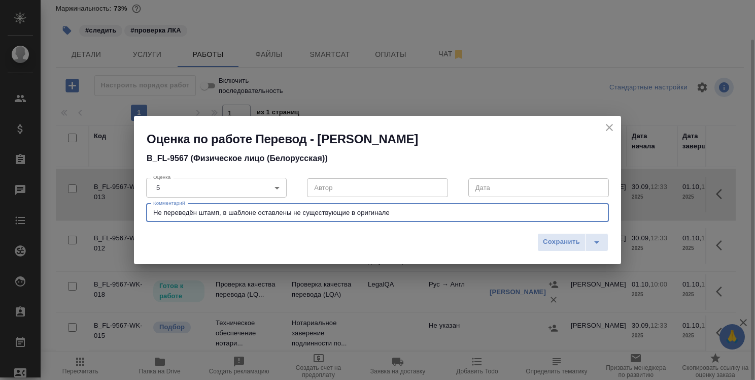
drag, startPoint x: 229, startPoint y: 212, endPoint x: 254, endPoint y: 215, distance: 25.1
click at [254, 215] on textarea "Не переведён штамп, в шаблоне оставлены не существующие в оригинале" at bounding box center [377, 213] width 449 height 8
click at [424, 210] on textarea "Не переведён штамп, в переводе оставлены не существующие в оригинале" at bounding box center [377, 213] width 449 height 8
click at [485, 211] on textarea "Не переведён штамп, в переводе оставлены не существующие в оригинале фразы, что…" at bounding box center [377, 213] width 449 height 8
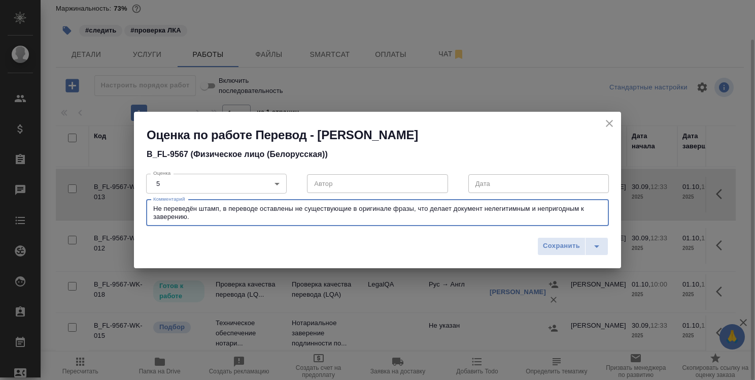
click at [545, 208] on textarea "Не переведён штамп, в переводе оставлены не существующие в оригинале фразы, что…" at bounding box center [377, 213] width 449 height 16
type textarea "Не переведён штамп, в переводе оставлены не существующие в оригинале фразы, что…"
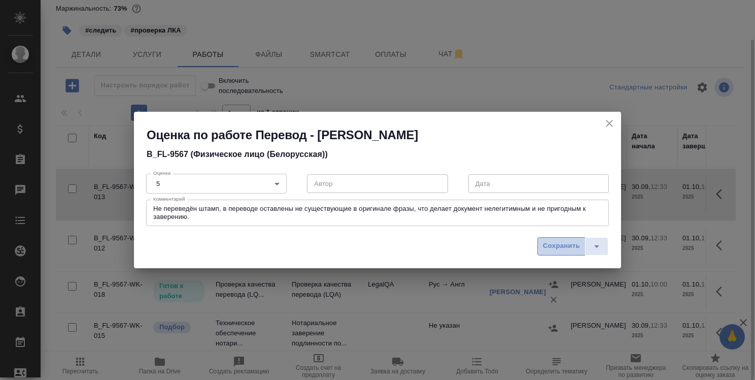
click at [560, 247] on span "Сохранить" at bounding box center [561, 246] width 37 height 12
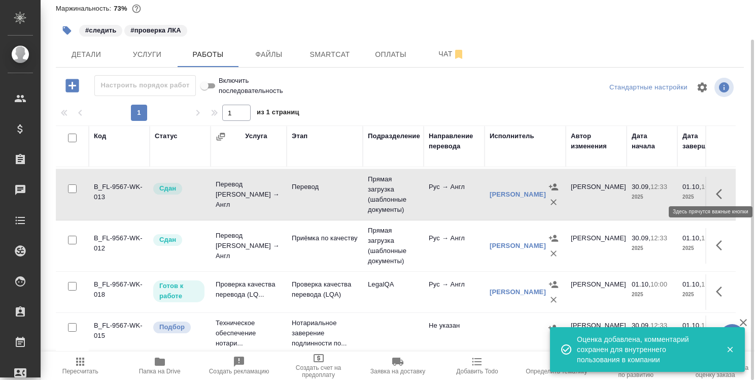
click at [716, 188] on icon "button" at bounding box center [722, 194] width 12 height 12
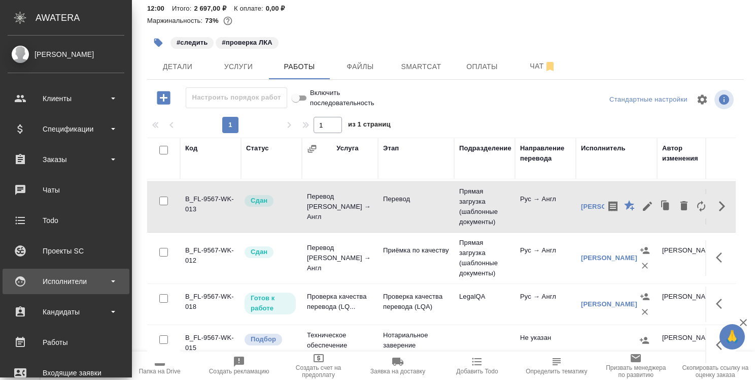
click at [63, 281] on div "Исполнители" at bounding box center [66, 281] width 117 height 15
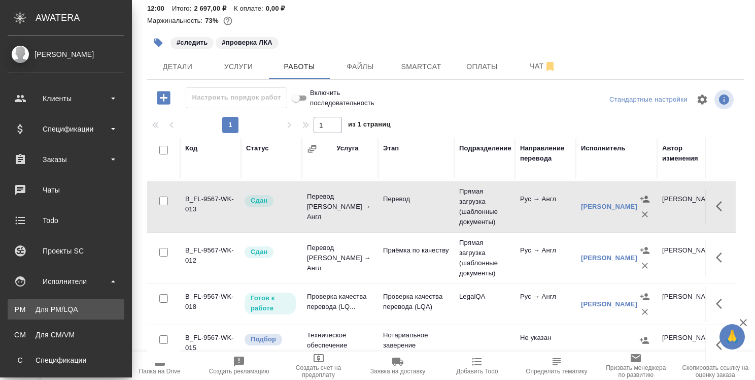
click at [63, 304] on div "Для PM/LQA" at bounding box center [66, 309] width 107 height 10
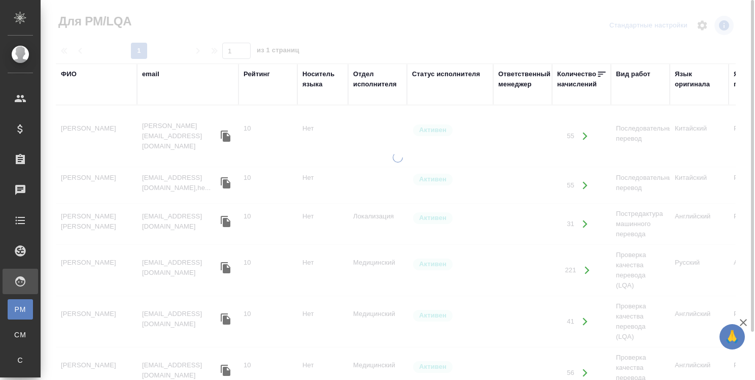
click at [73, 75] on div "ФИО" at bounding box center [69, 74] width 16 height 10
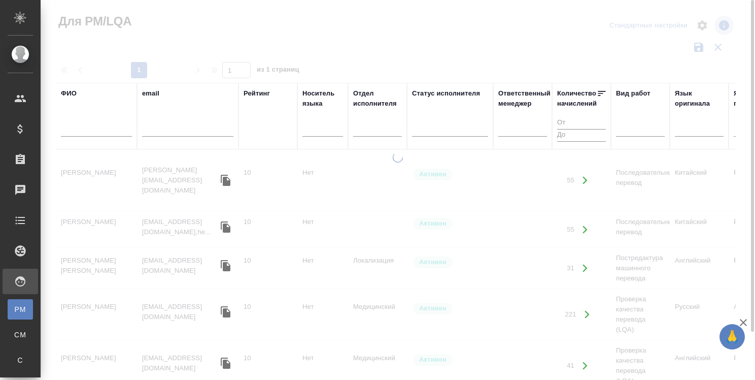
click at [107, 131] on input "text" at bounding box center [96, 130] width 71 height 13
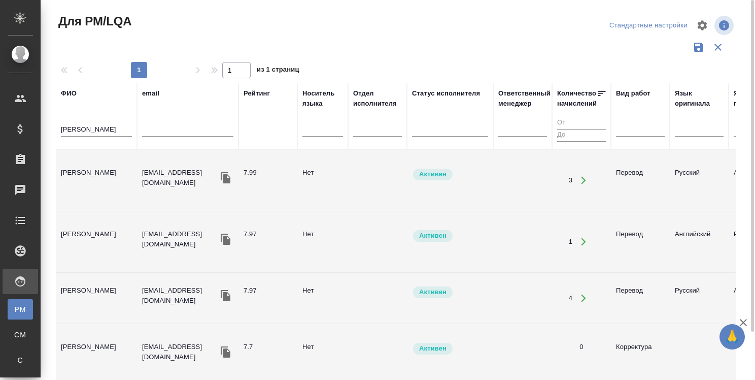
click at [94, 167] on td "Долгова Ксения" at bounding box center [96, 180] width 81 height 36
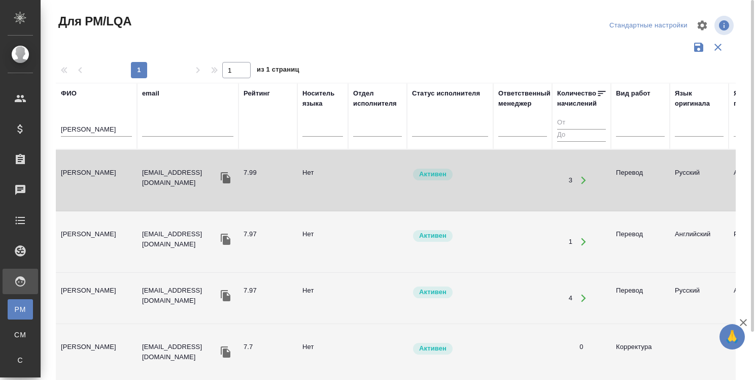
click at [94, 167] on td "Долгова Ксения" at bounding box center [96, 180] width 81 height 36
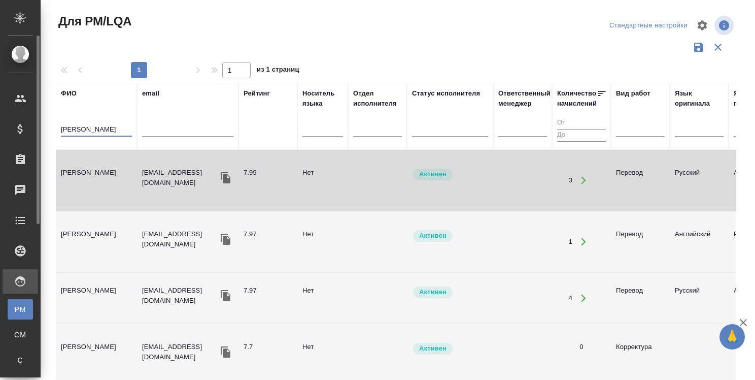
drag, startPoint x: 122, startPoint y: 126, endPoint x: 35, endPoint y: 111, distance: 88.5
click at [29, 114] on div ".cls-1 fill:#fff; AWATERA Strelnikova Olga Клиенты Спецификации Заказы 0 Чаты T…" at bounding box center [377, 190] width 755 height 380
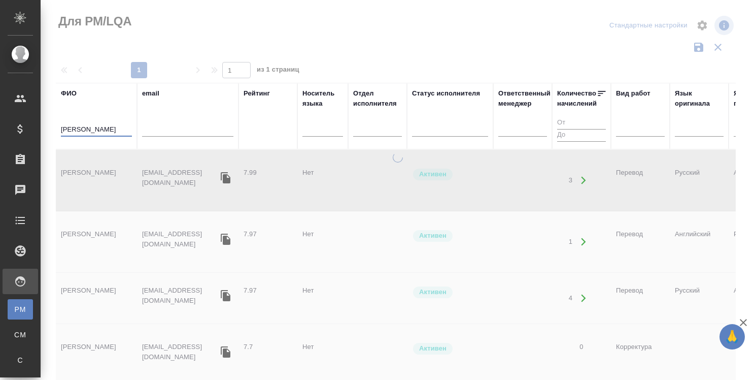
type input "[PERSON_NAME]"
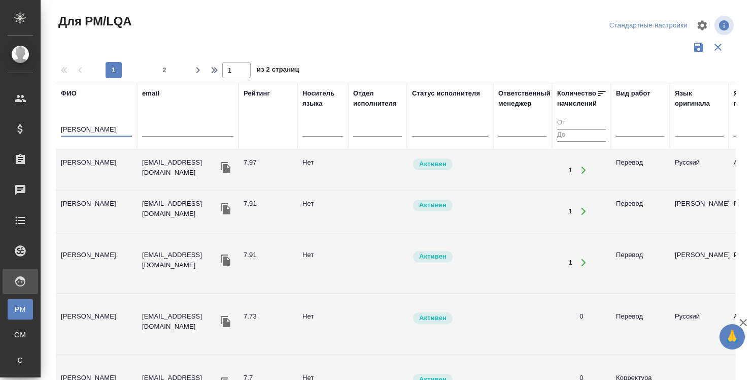
click at [93, 166] on td "[PERSON_NAME]" at bounding box center [96, 170] width 81 height 36
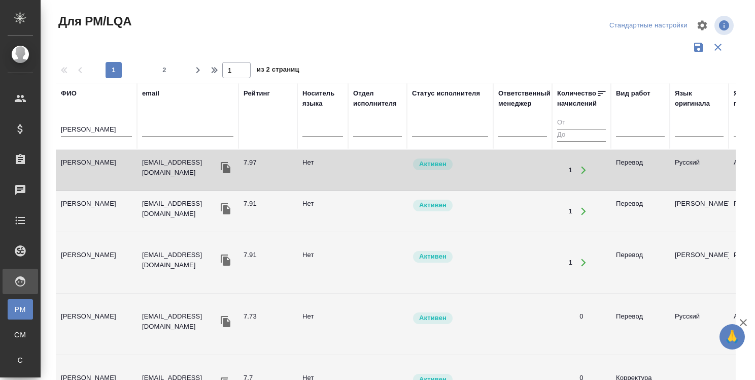
click at [93, 166] on td "[PERSON_NAME]" at bounding box center [96, 170] width 81 height 36
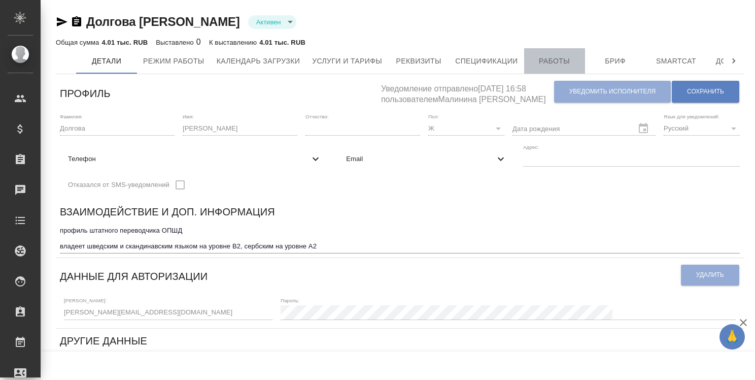
click at [550, 61] on span "Работы" at bounding box center [554, 61] width 49 height 13
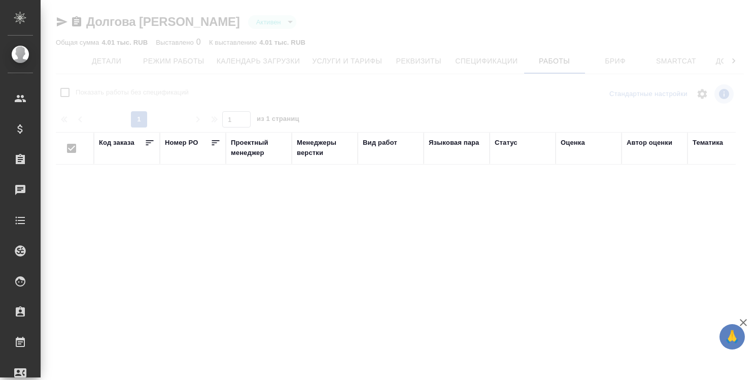
checkbox input "false"
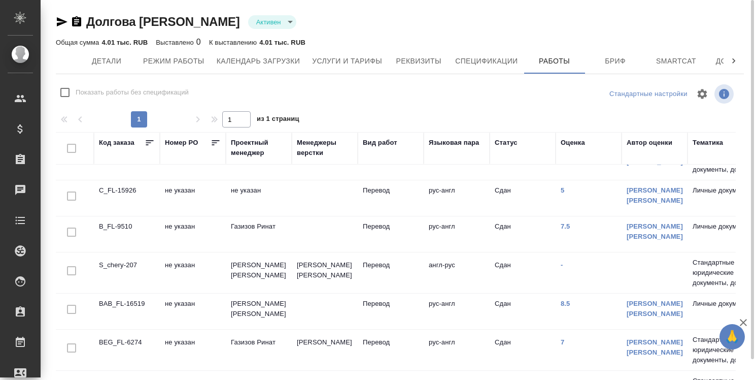
scroll to position [182, 0]
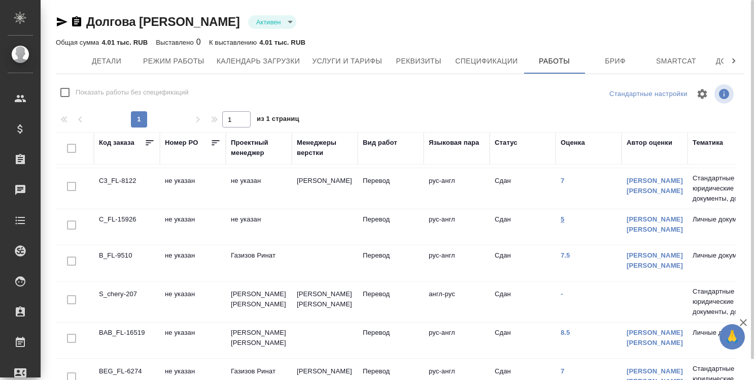
click at [563, 217] on link "5" at bounding box center [563, 219] width 4 height 8
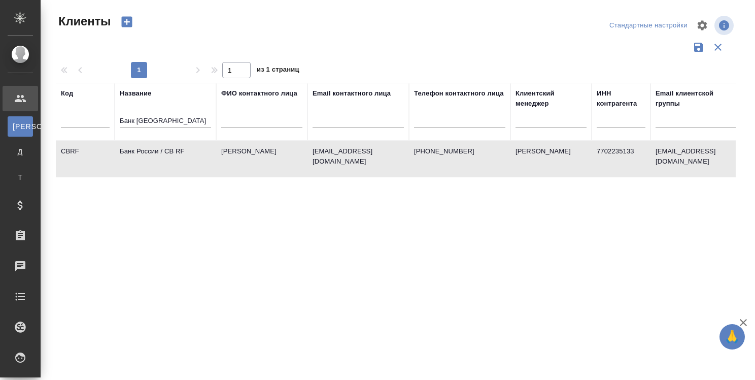
select select "RU"
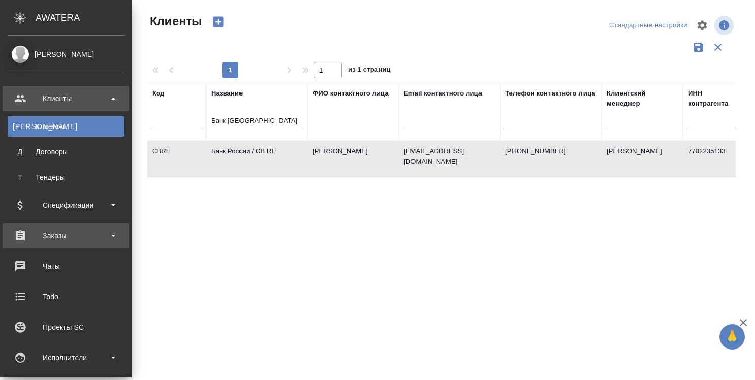
scroll to position [51, 0]
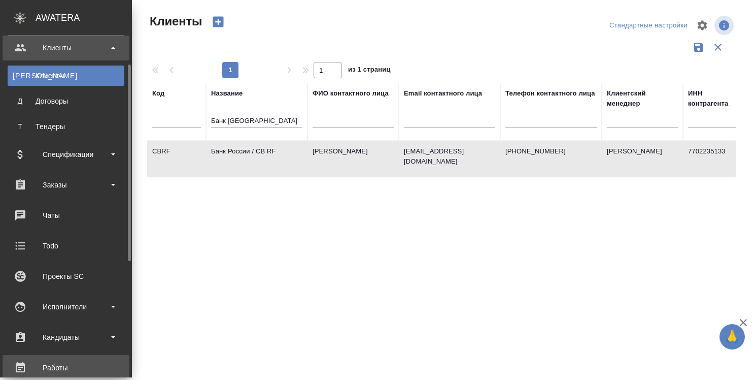
click at [50, 366] on div "Работы" at bounding box center [66, 367] width 117 height 15
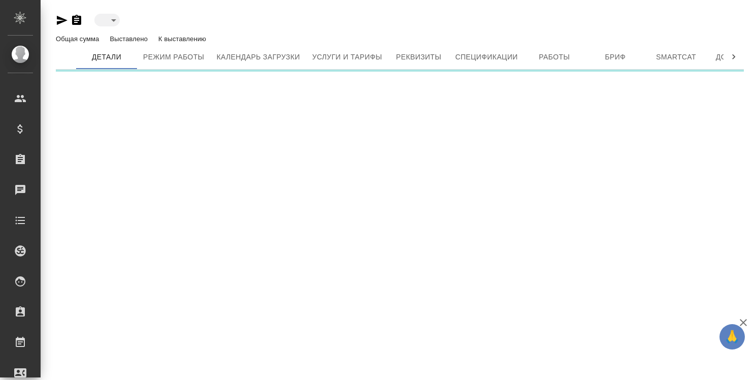
type input "active"
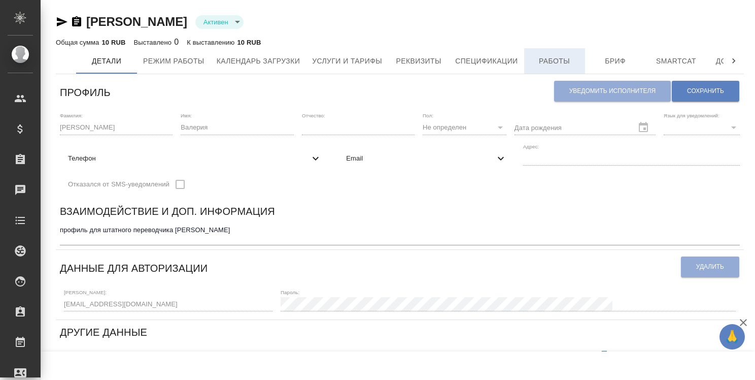
click at [550, 61] on span "Работы" at bounding box center [554, 61] width 49 height 13
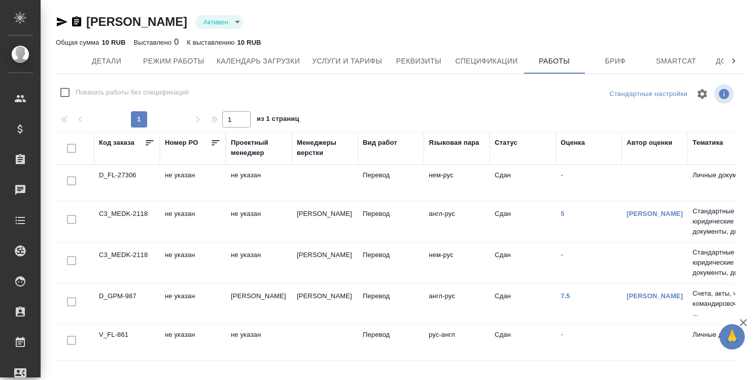
checkbox input "false"
click at [563, 213] on link "5" at bounding box center [563, 214] width 4 height 8
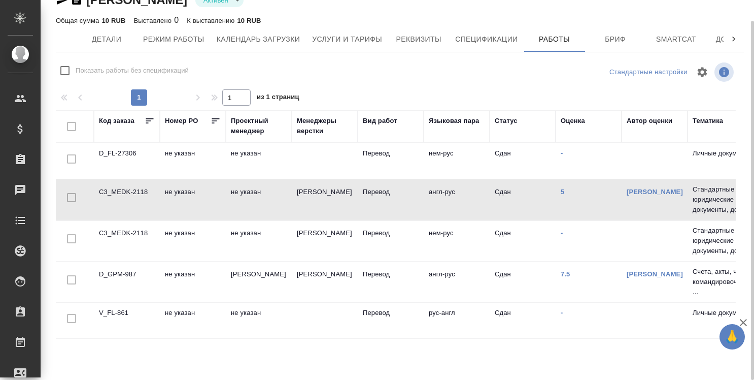
click at [124, 151] on td "D_FL-27306" at bounding box center [127, 161] width 66 height 36
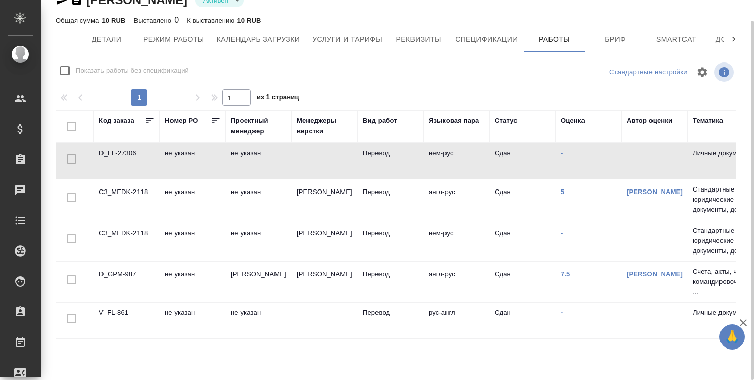
click at [123, 152] on td "D_FL-27306" at bounding box center [127, 161] width 66 height 36
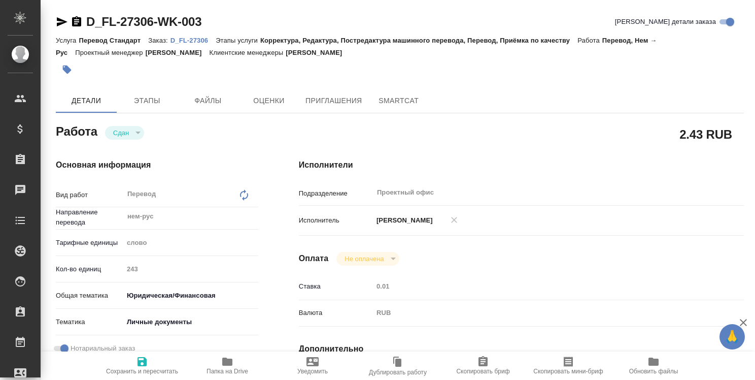
type textarea "x"
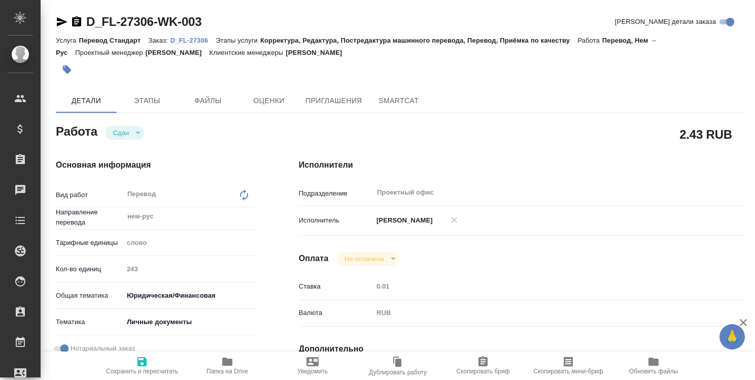
type textarea "x"
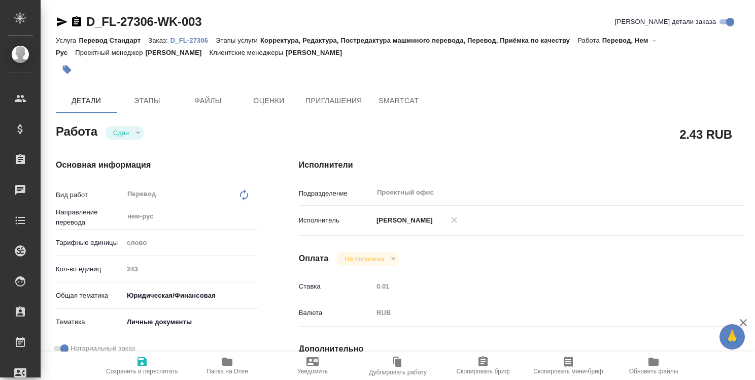
type textarea "x"
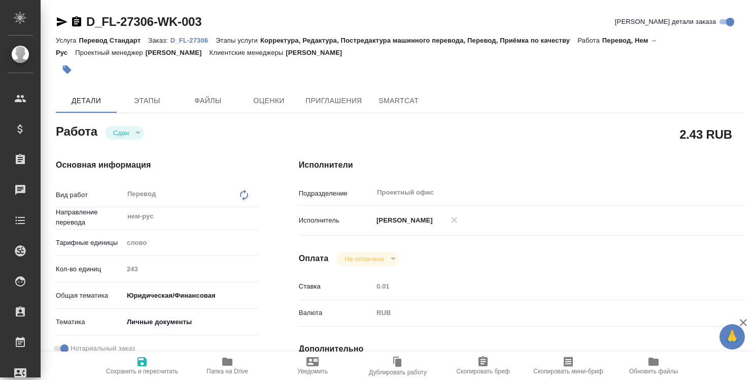
type textarea "x"
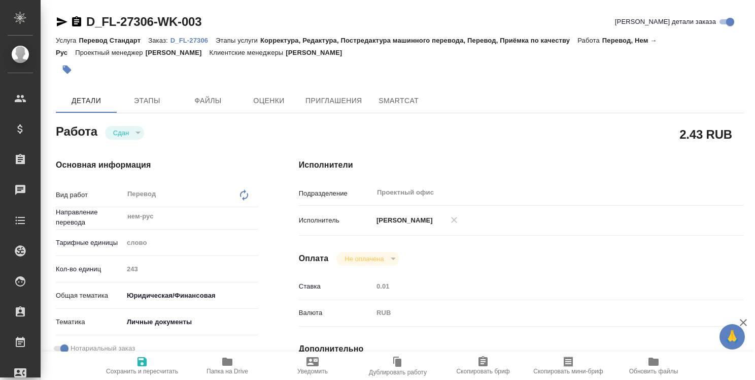
type textarea "x"
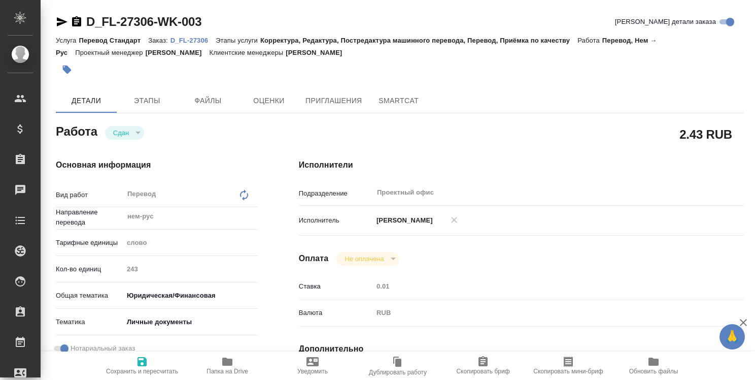
type textarea "x"
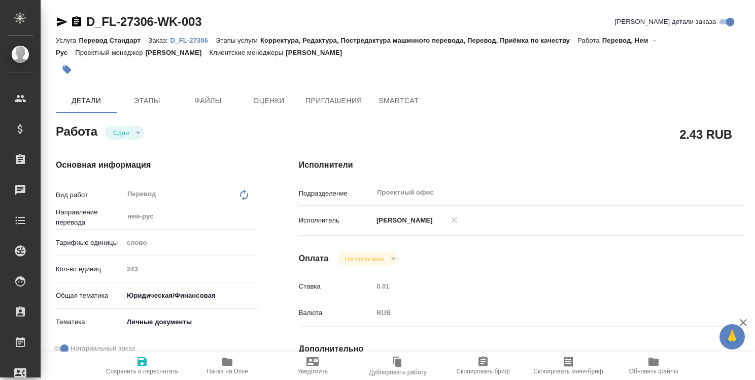
click at [199, 39] on p "D_FL-27306" at bounding box center [193, 41] width 45 height 8
type textarea "x"
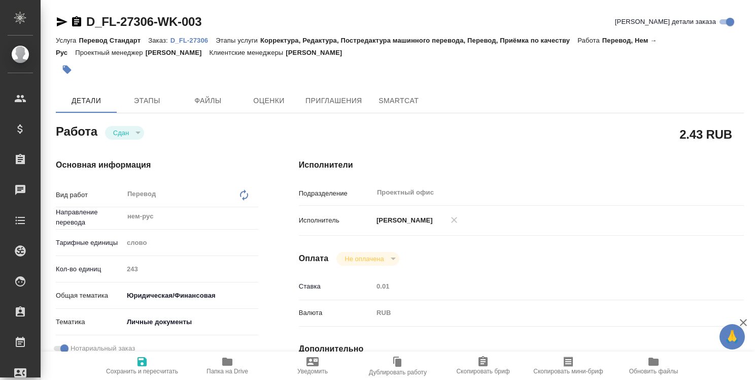
type textarea "x"
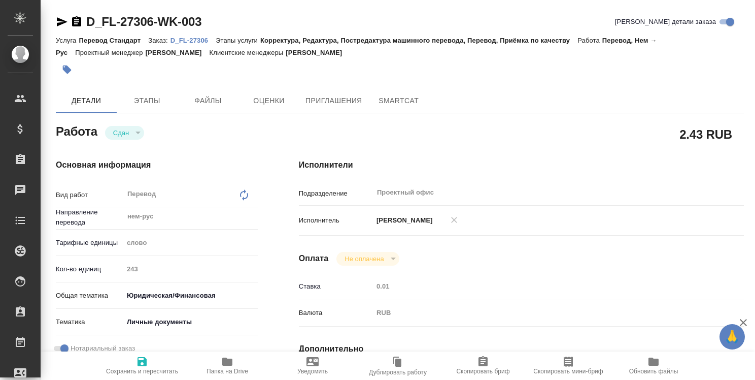
type textarea "x"
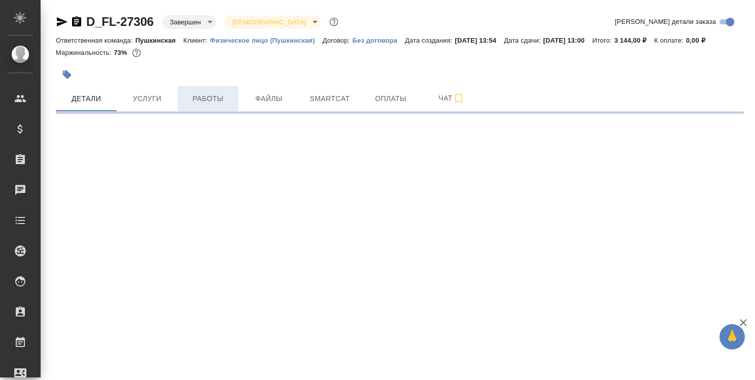
select select "RU"
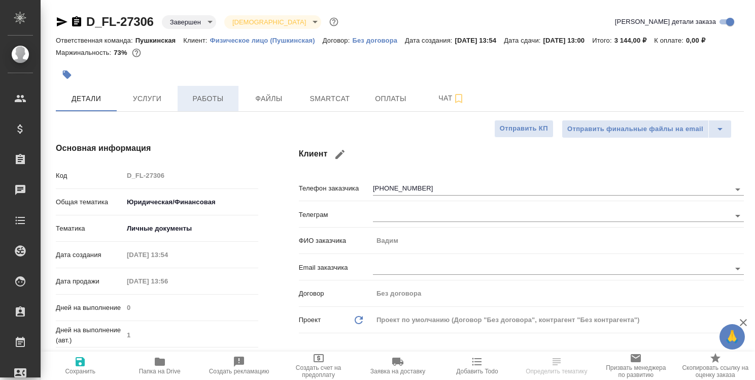
type textarea "x"
click at [211, 96] on span "Работы" at bounding box center [208, 98] width 49 height 13
